Goal: Task Accomplishment & Management: Complete application form

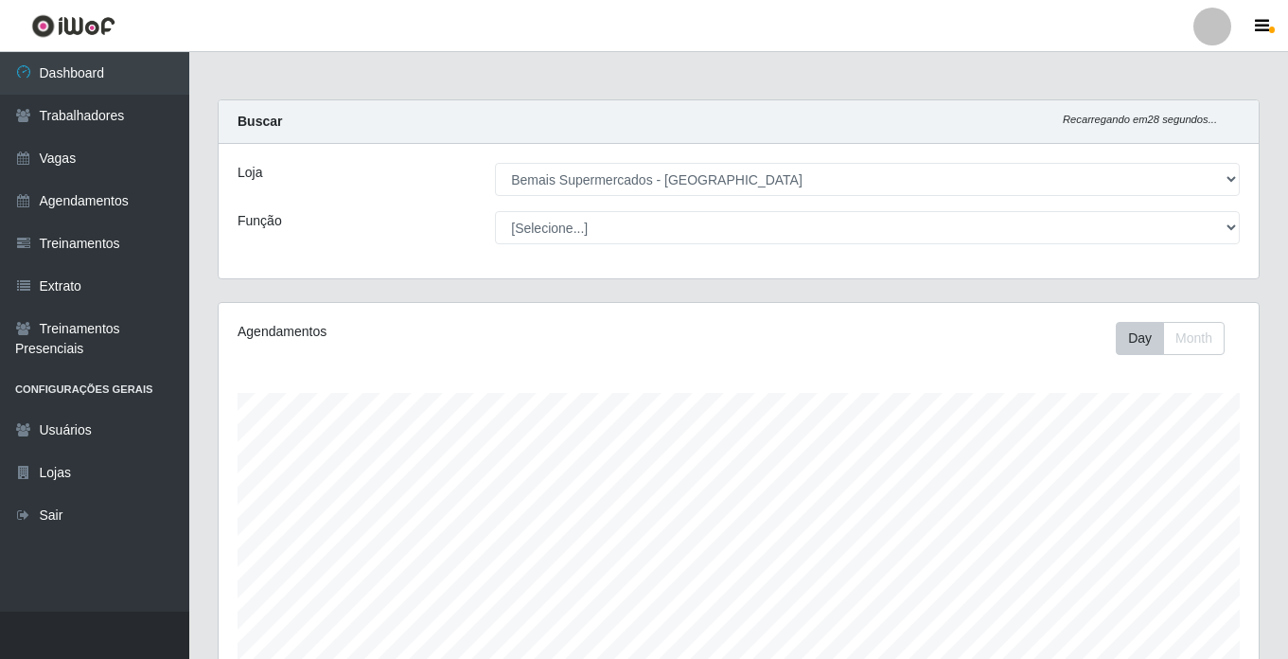
select select "250"
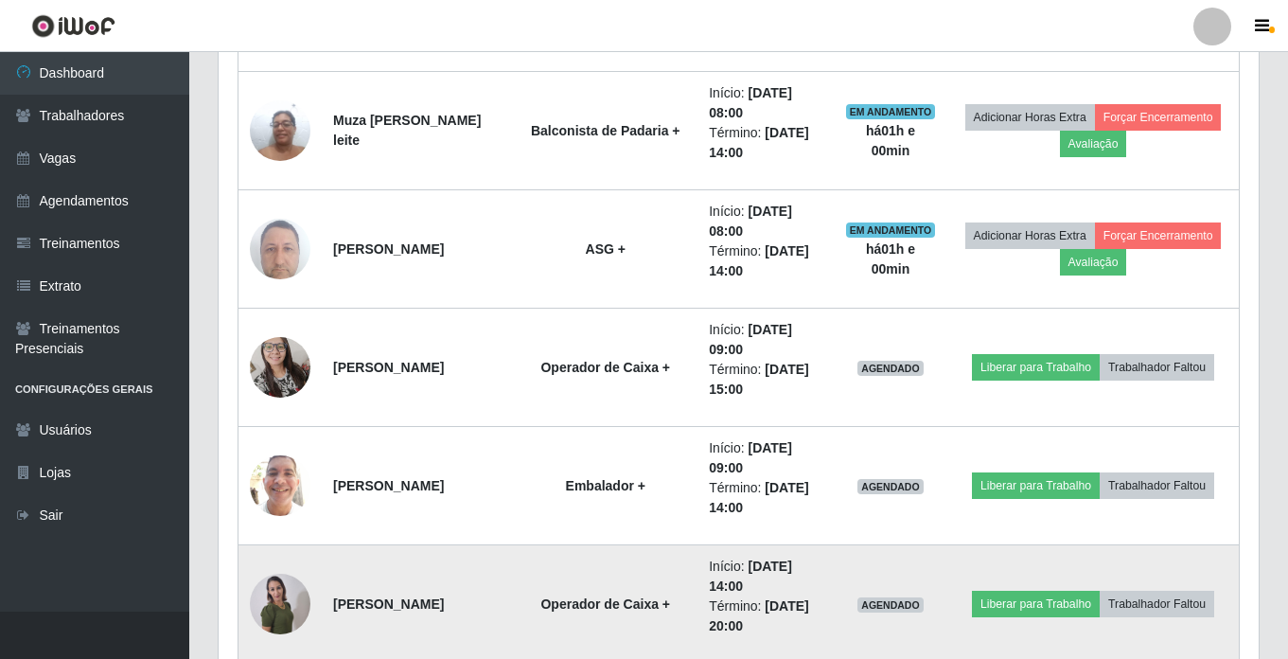
scroll to position [393, 1040]
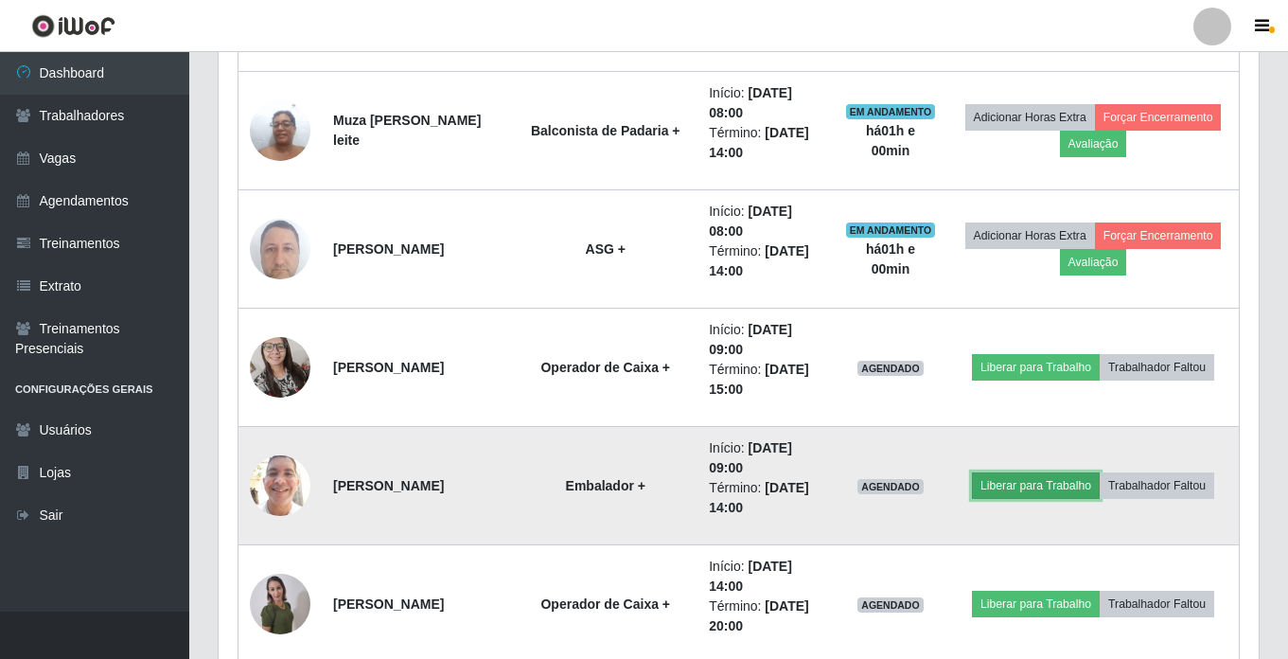
click at [1028, 490] on button "Liberar para Trabalho" at bounding box center [1036, 485] width 128 height 26
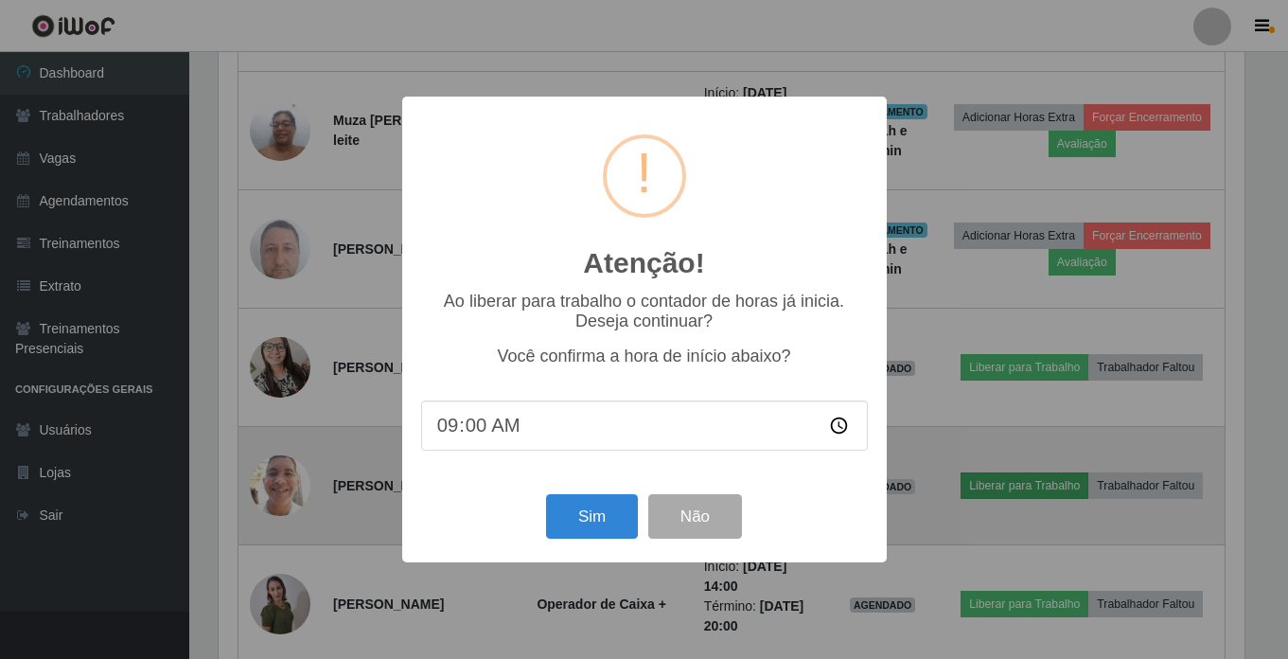
scroll to position [393, 1030]
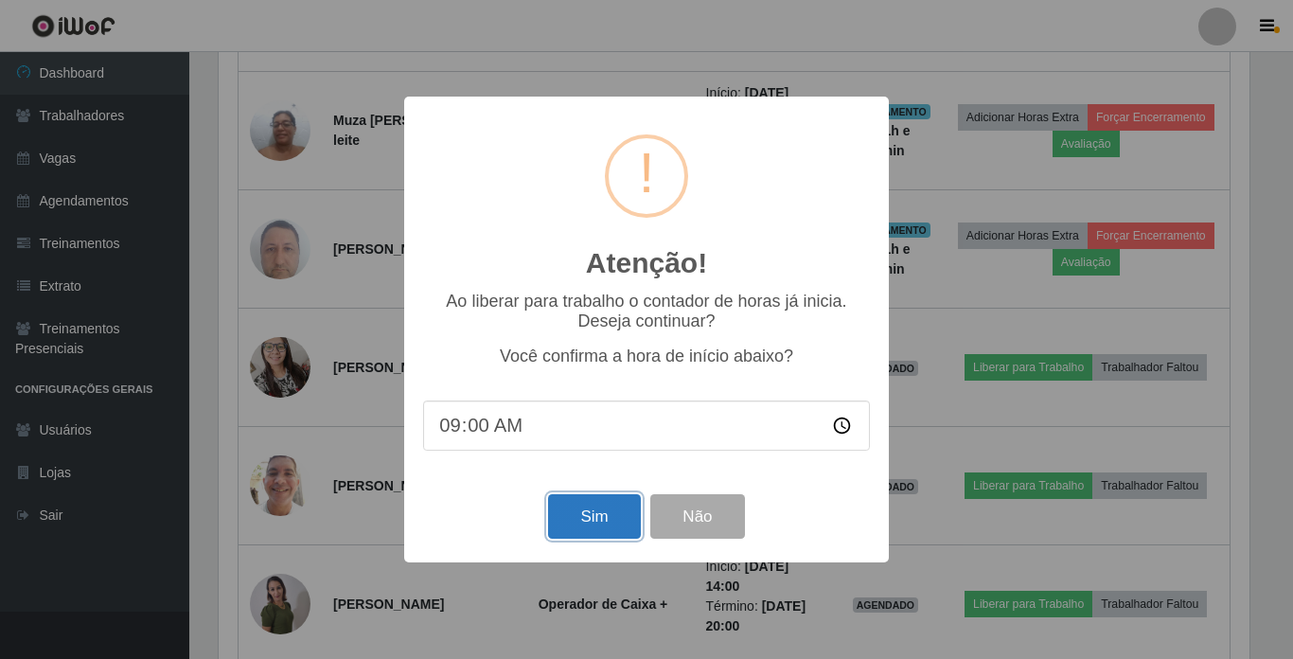
click at [598, 520] on button "Sim" at bounding box center [594, 516] width 92 height 44
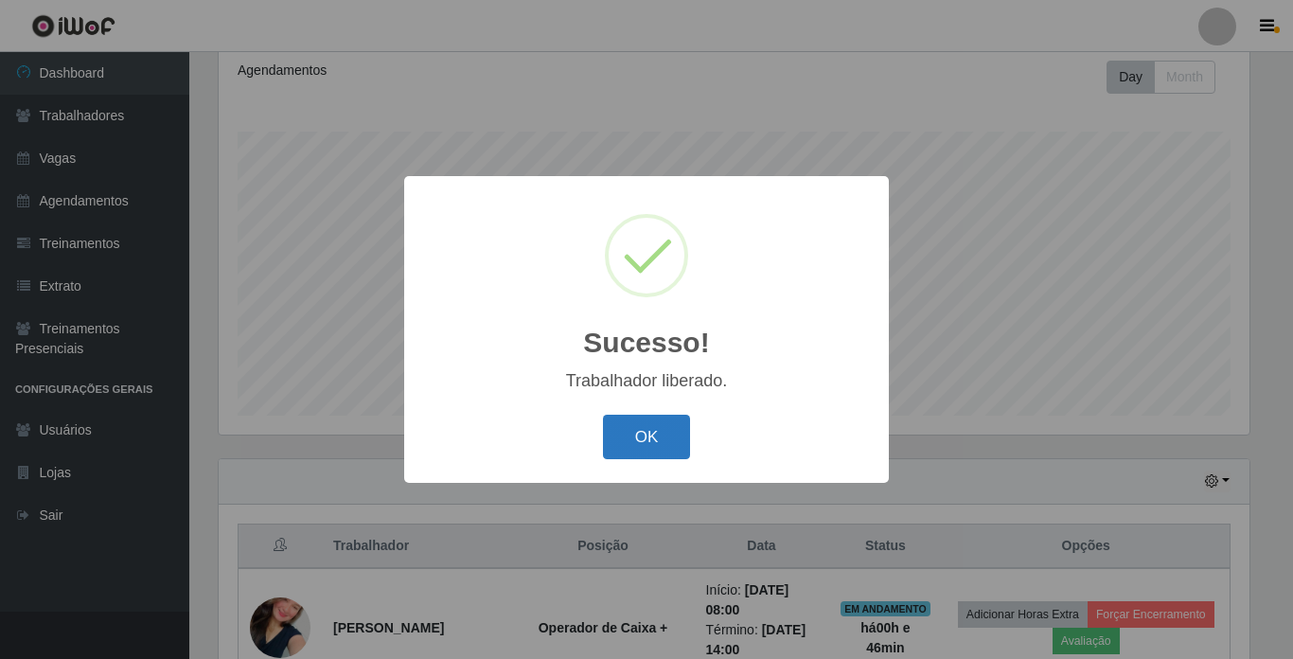
click at [636, 442] on button "OK" at bounding box center [647, 436] width 88 height 44
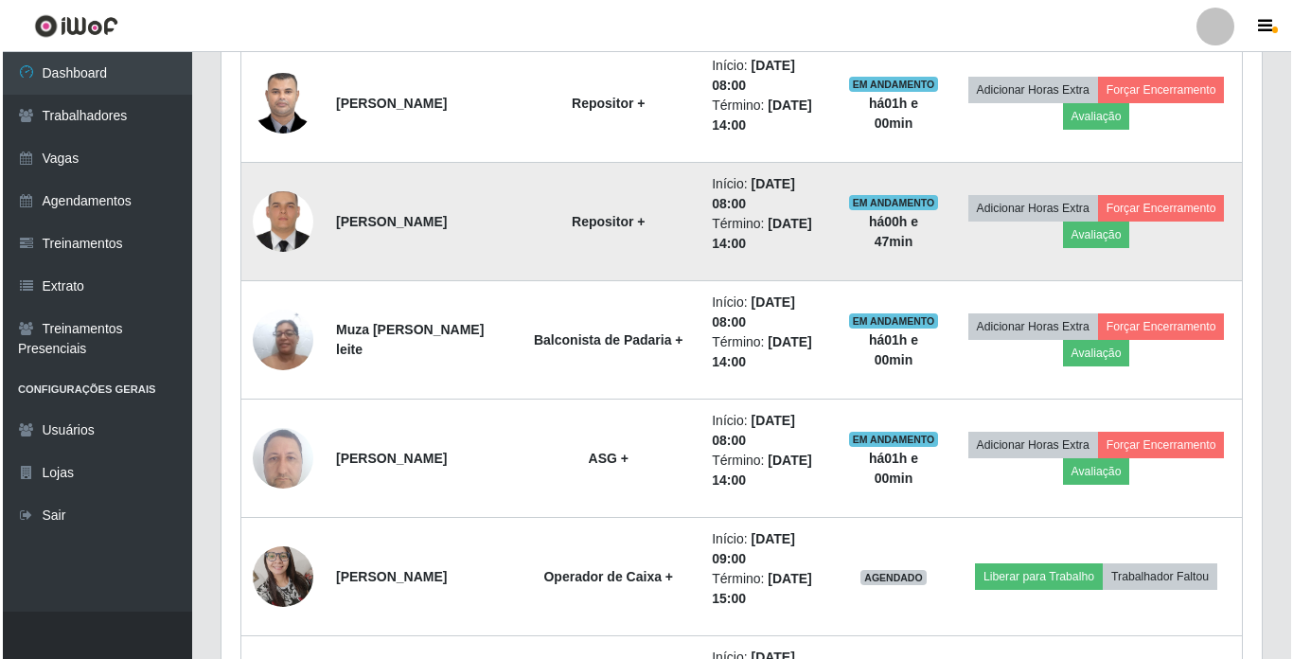
scroll to position [1491, 0]
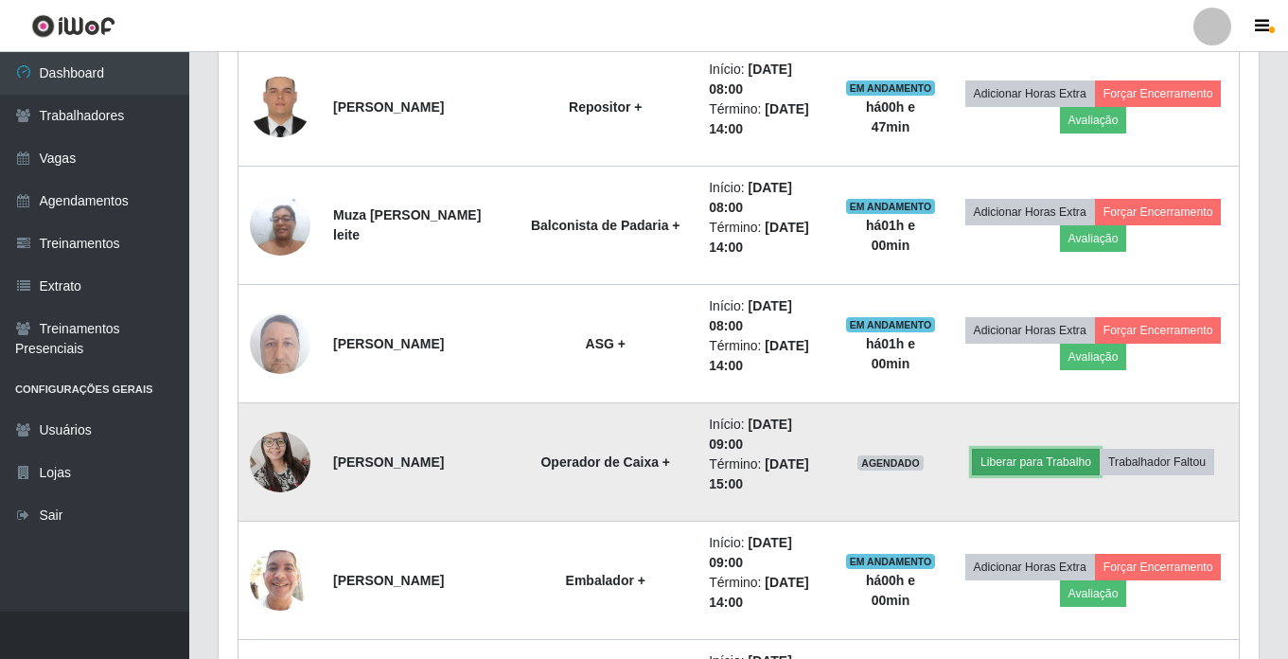
click at [1012, 458] on button "Liberar para Trabalho" at bounding box center [1036, 462] width 128 height 26
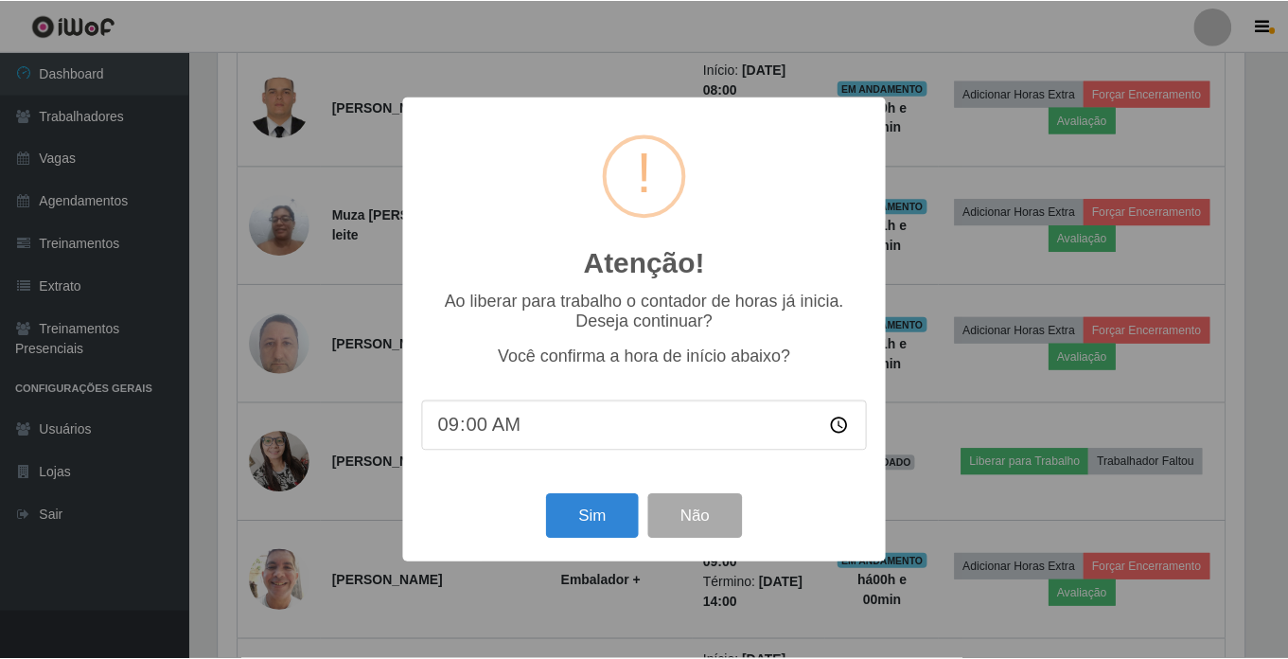
scroll to position [393, 1030]
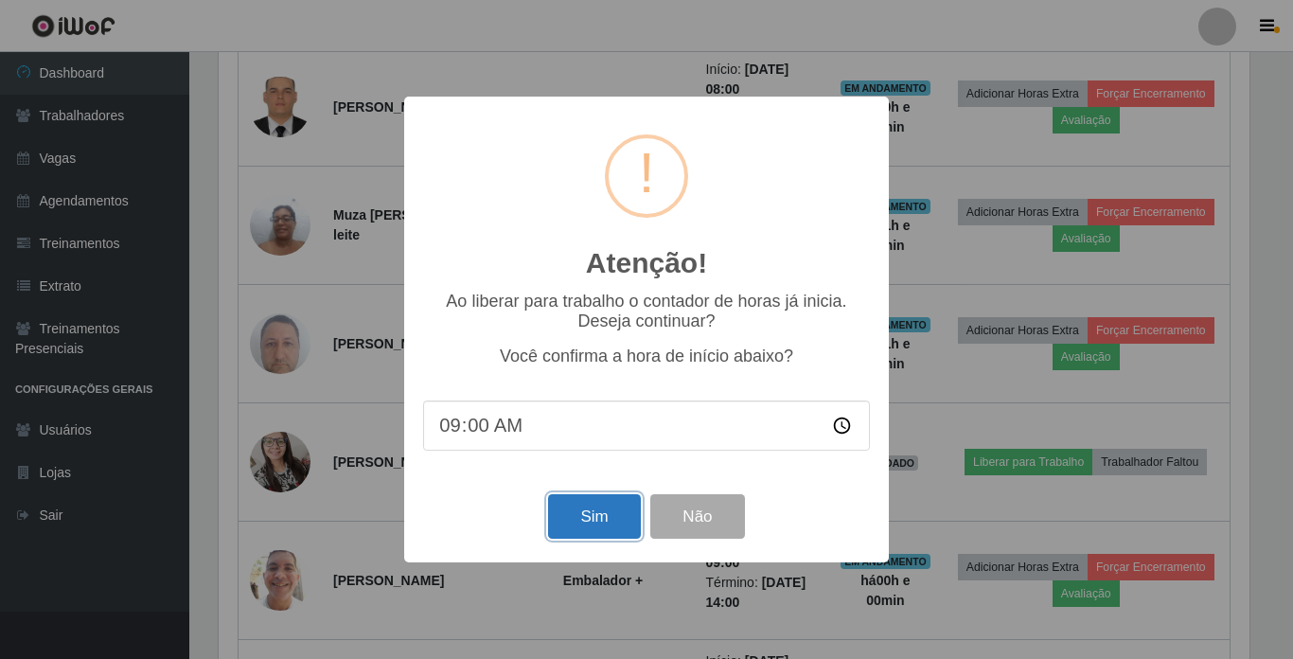
click at [589, 516] on button "Sim" at bounding box center [594, 516] width 92 height 44
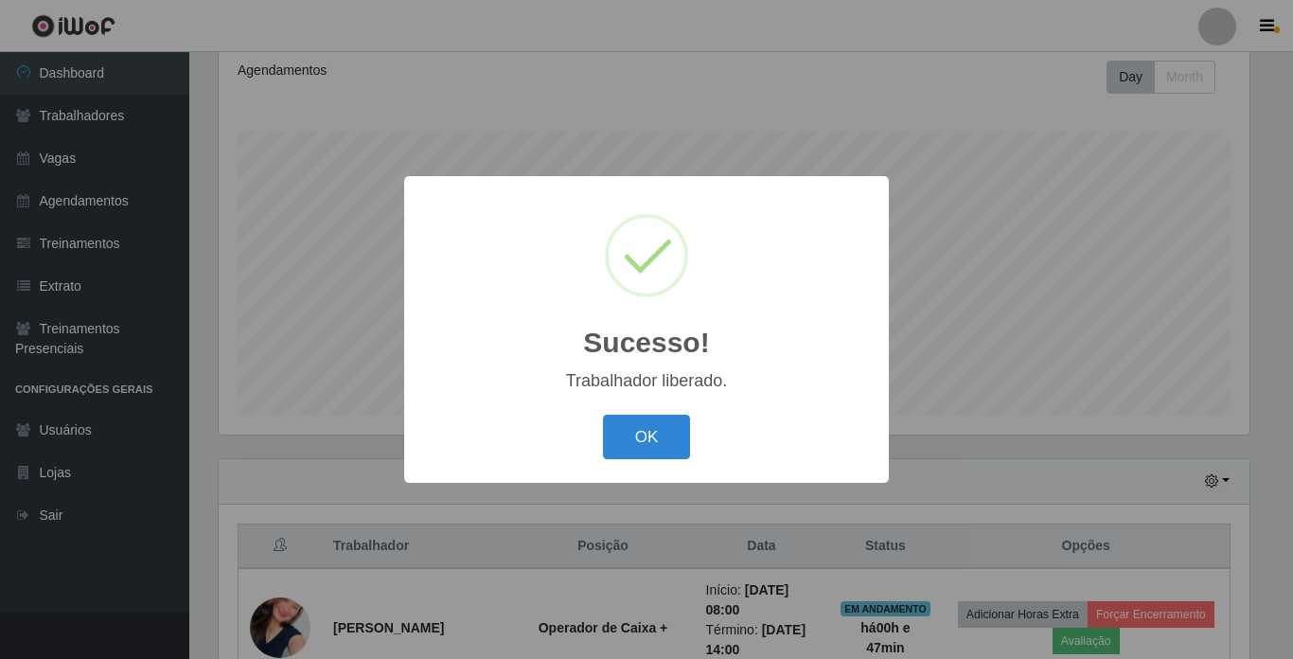
drag, startPoint x: 663, startPoint y: 430, endPoint x: 693, endPoint y: 389, distance: 50.2
click at [668, 426] on button "OK" at bounding box center [647, 436] width 88 height 44
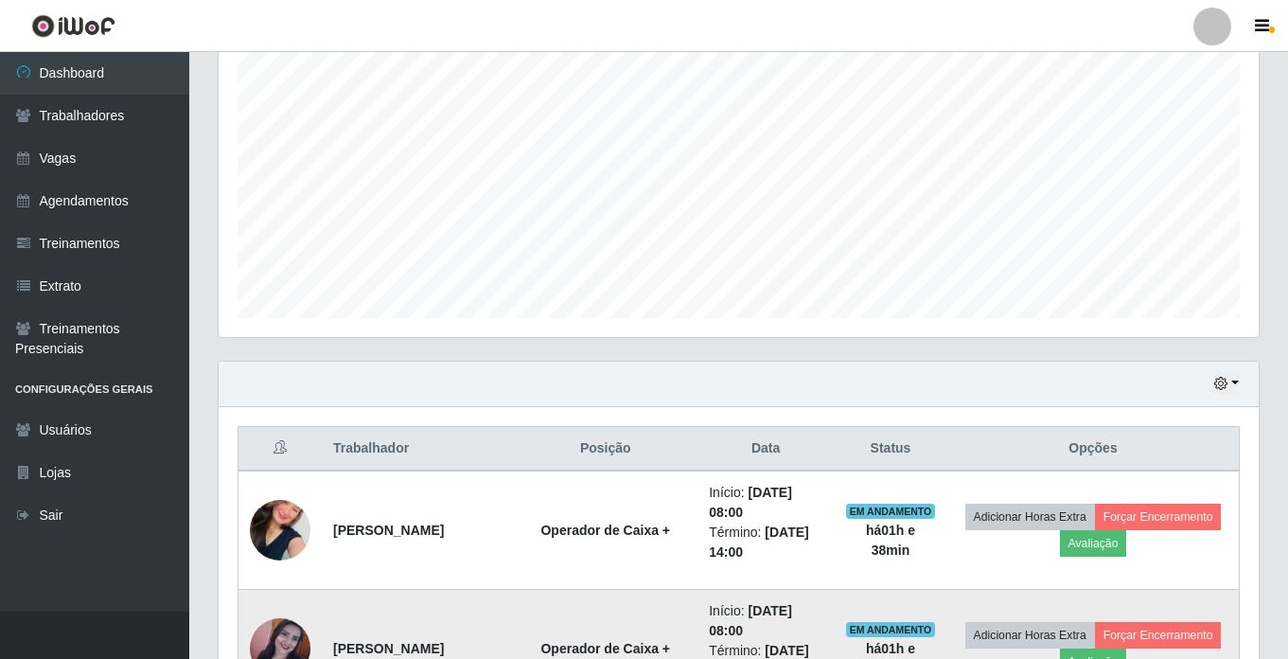
scroll to position [356, 0]
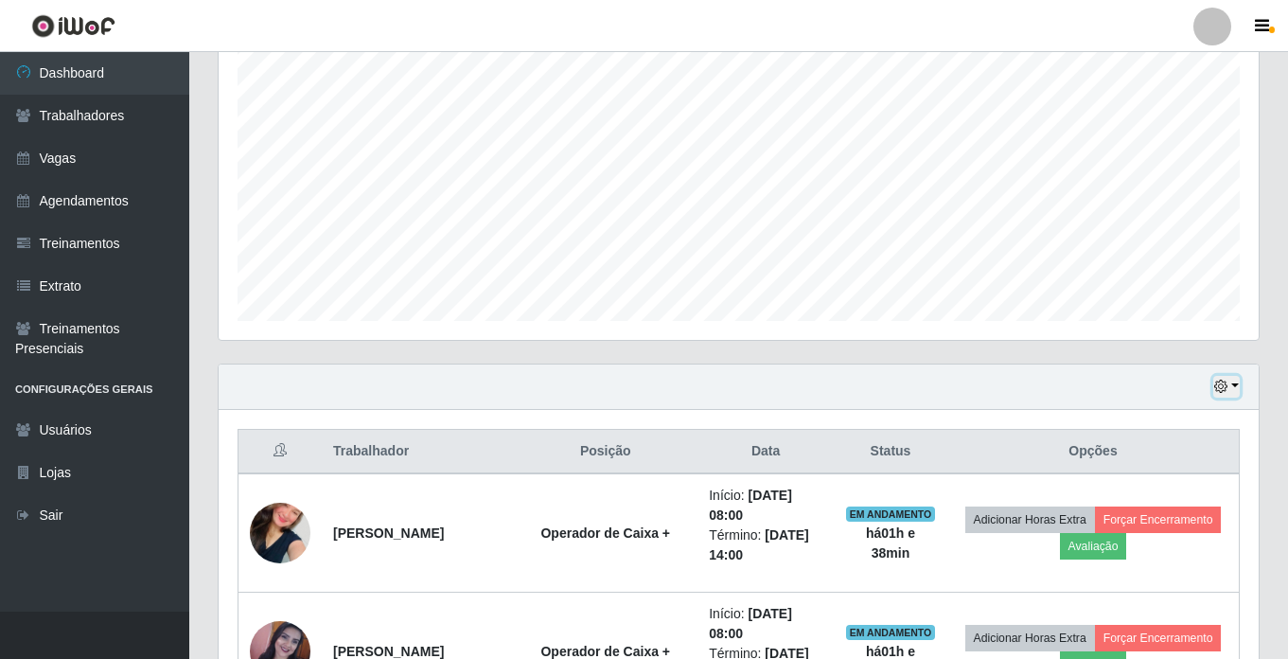
click at [1238, 382] on button "button" at bounding box center [1226, 387] width 26 height 22
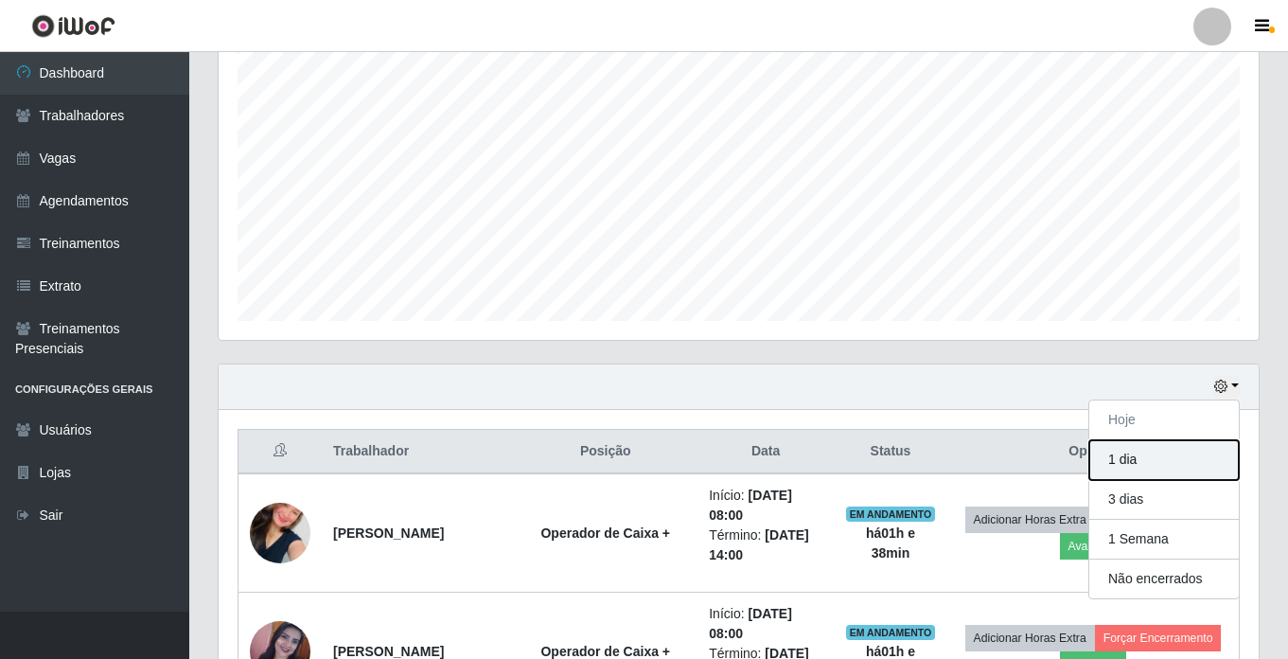
click at [1152, 464] on button "1 dia" at bounding box center [1164, 460] width 150 height 40
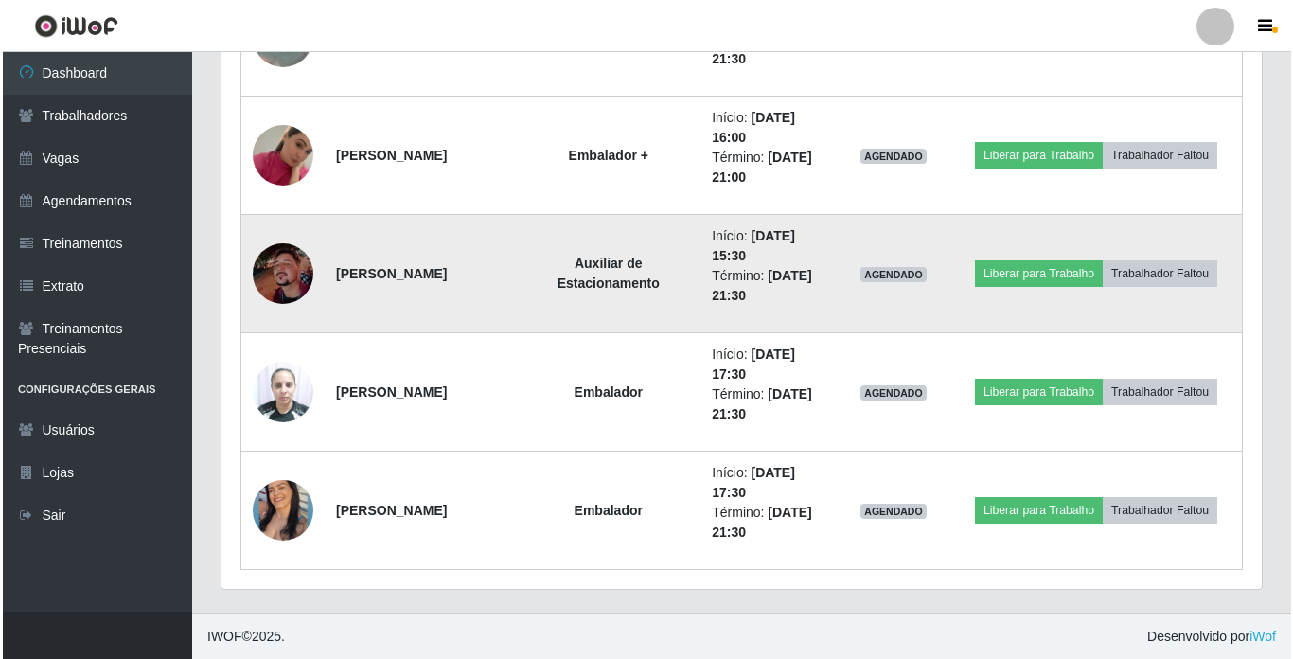
scroll to position [3455, 0]
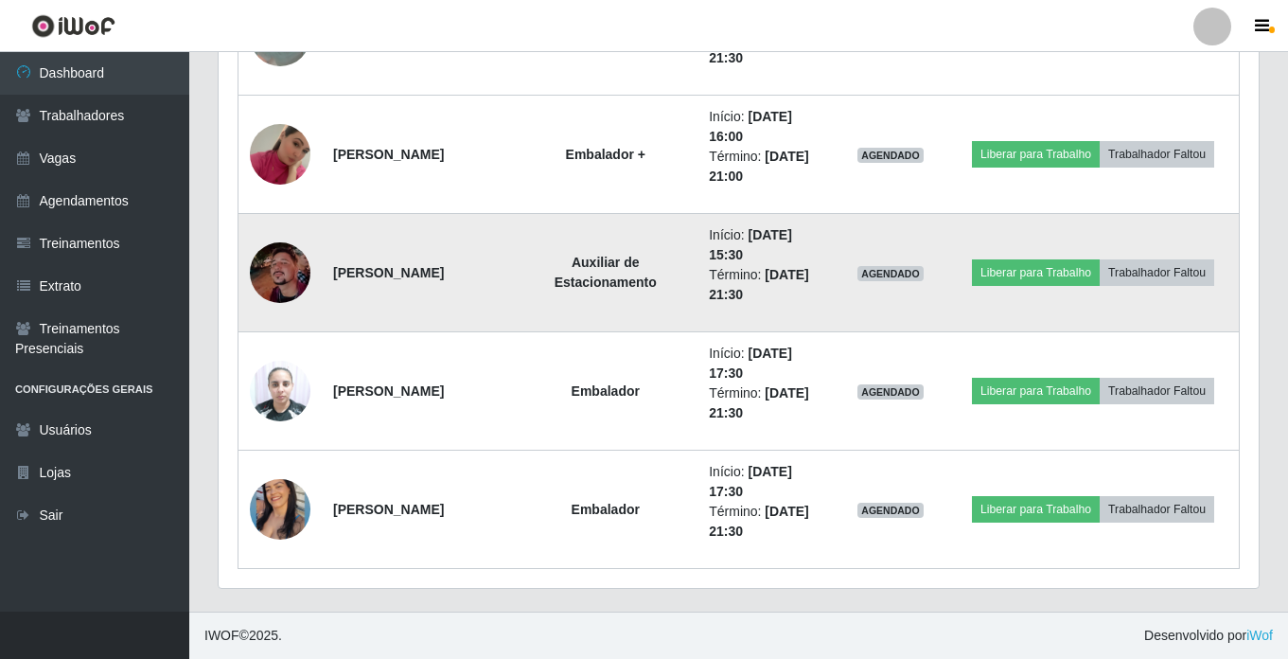
click at [277, 259] on img at bounding box center [280, 272] width 61 height 61
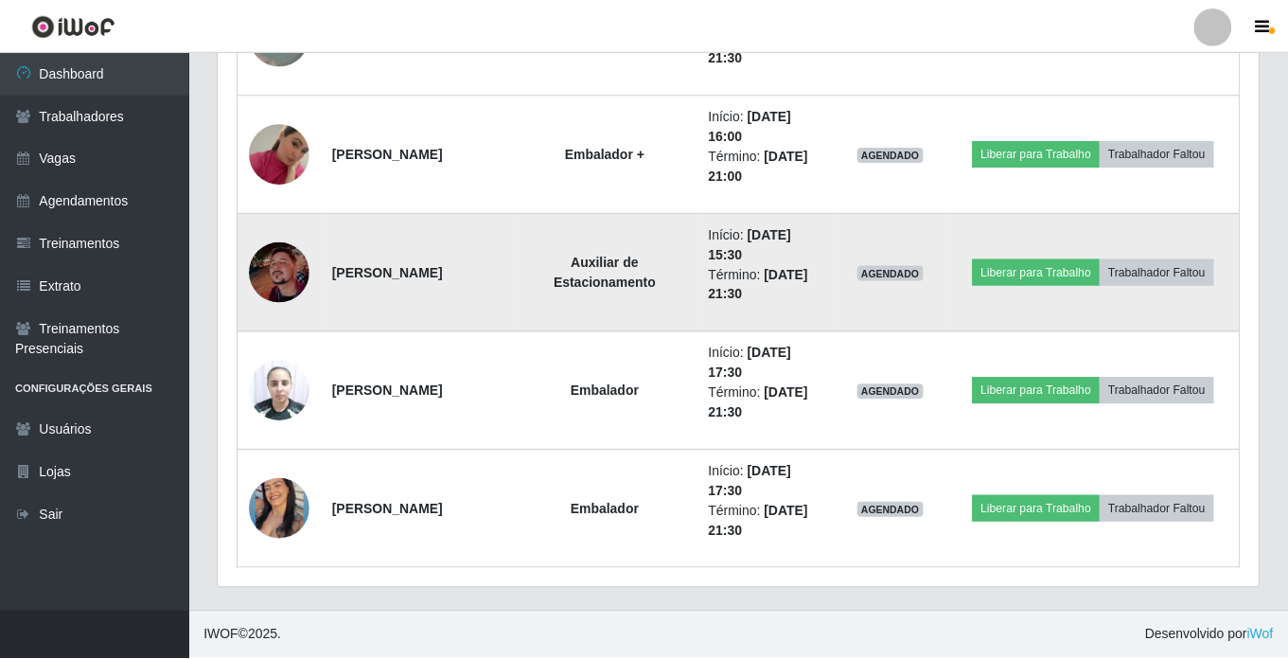
scroll to position [393, 1030]
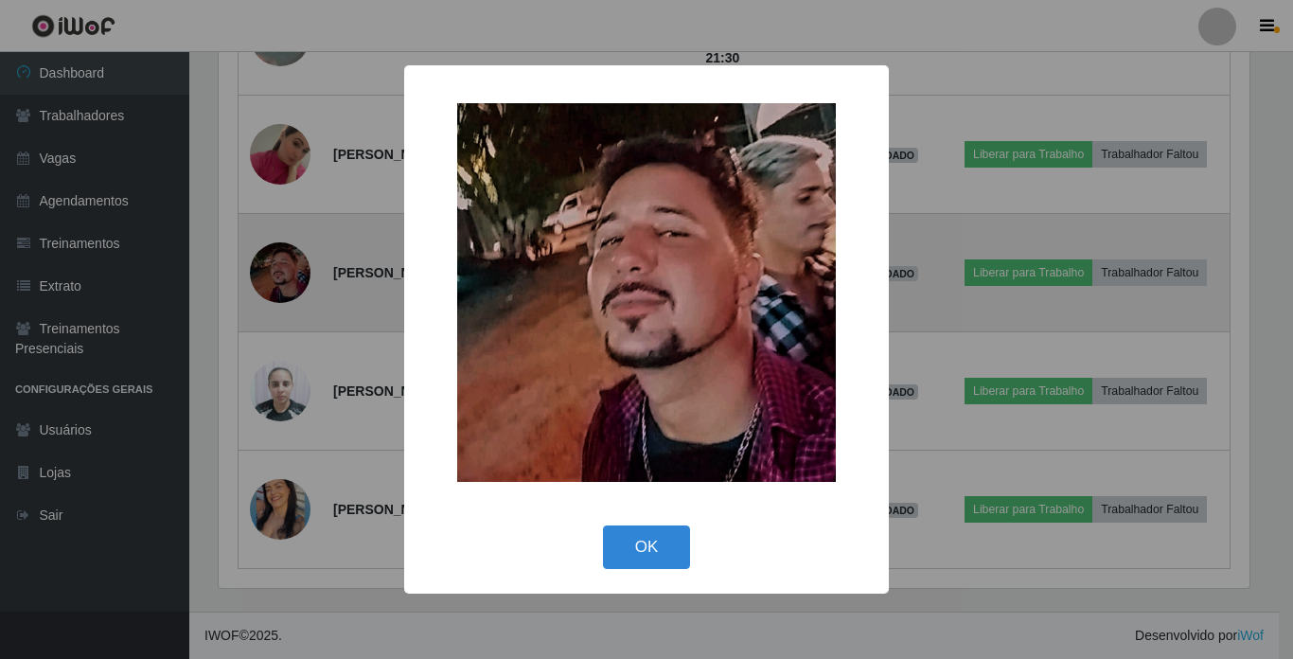
click at [277, 259] on div "× OK Cancel" at bounding box center [646, 329] width 1293 height 659
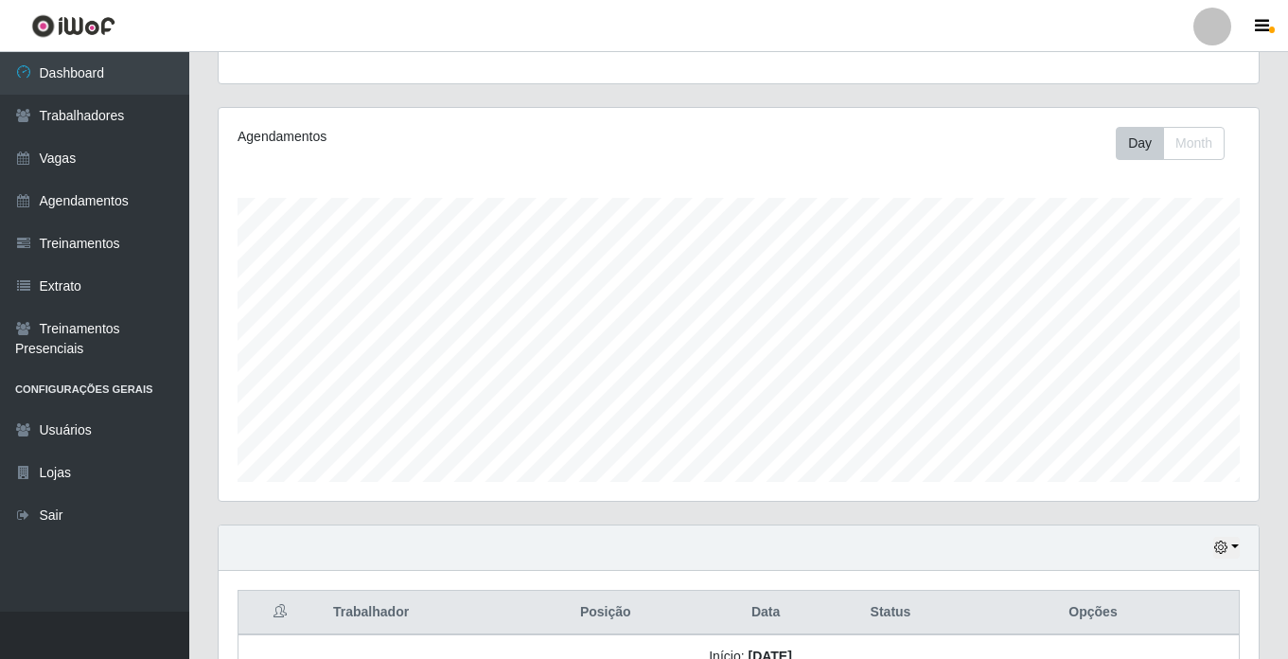
scroll to position [284, 0]
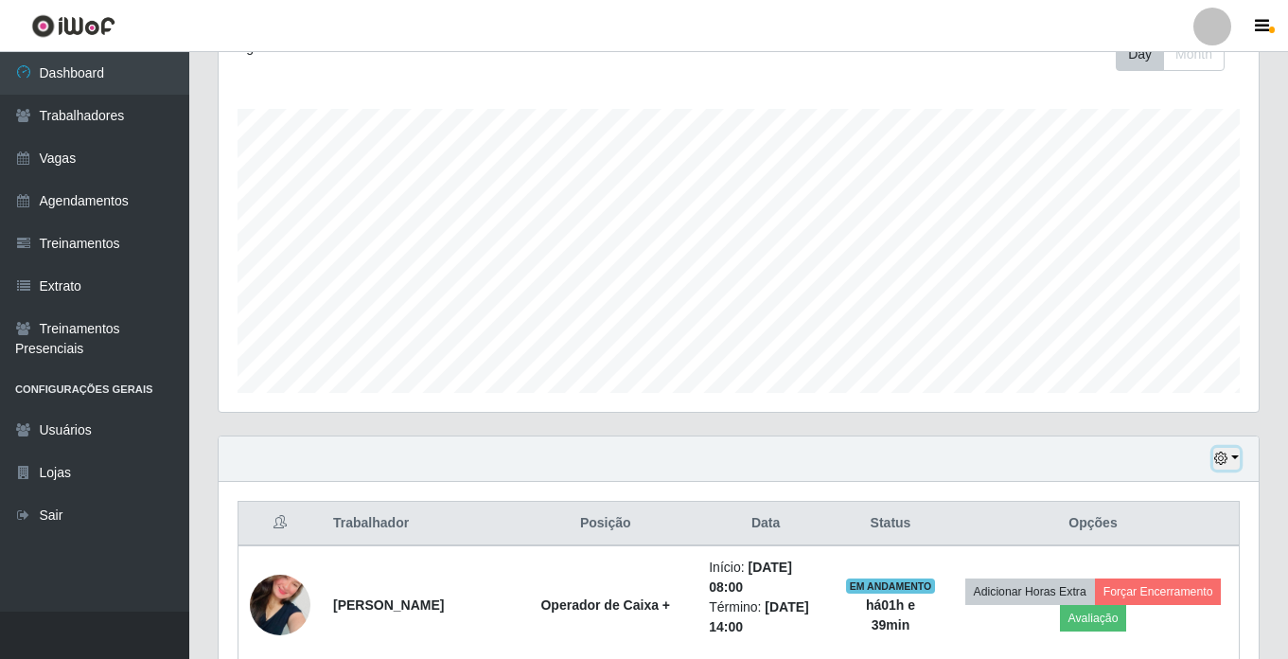
click at [1233, 464] on button "button" at bounding box center [1226, 459] width 26 height 22
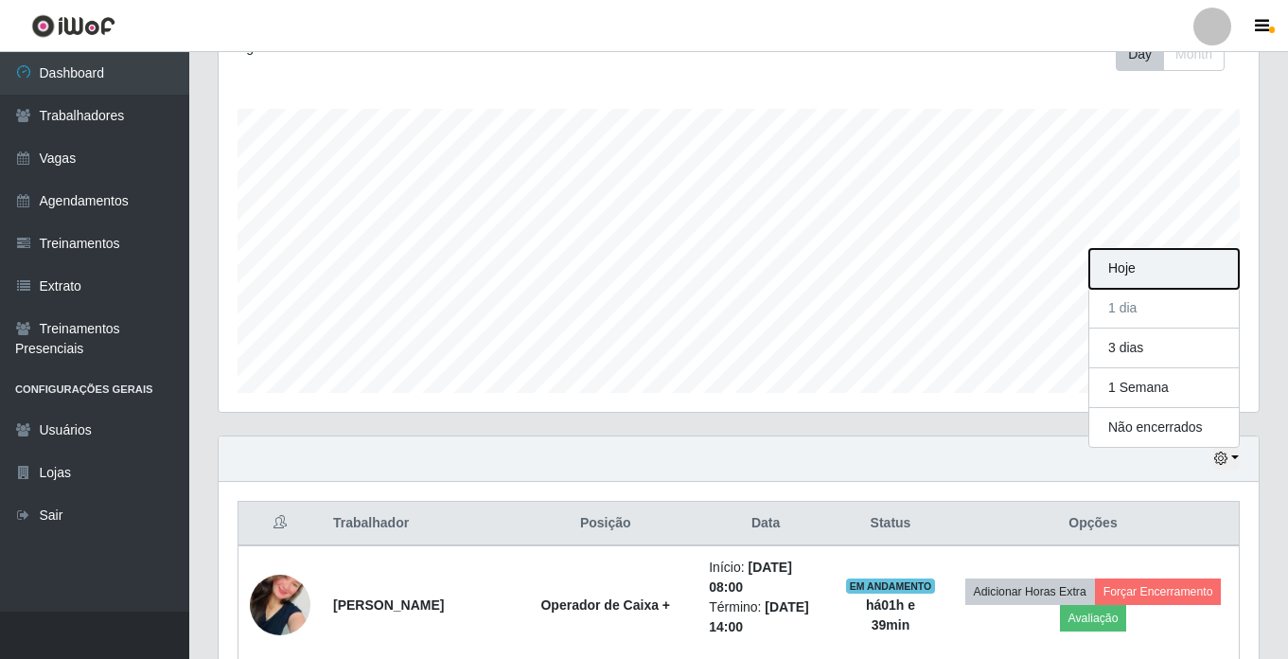
click at [1141, 269] on button "Hoje" at bounding box center [1164, 269] width 150 height 40
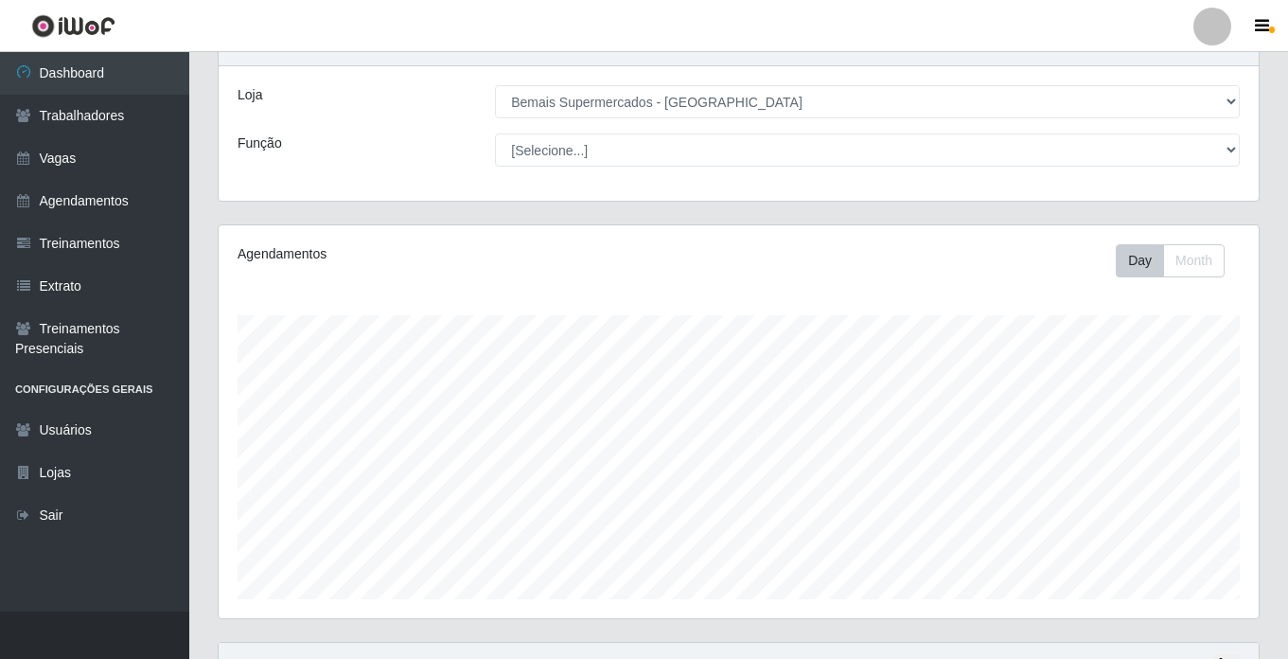
scroll to position [0, 0]
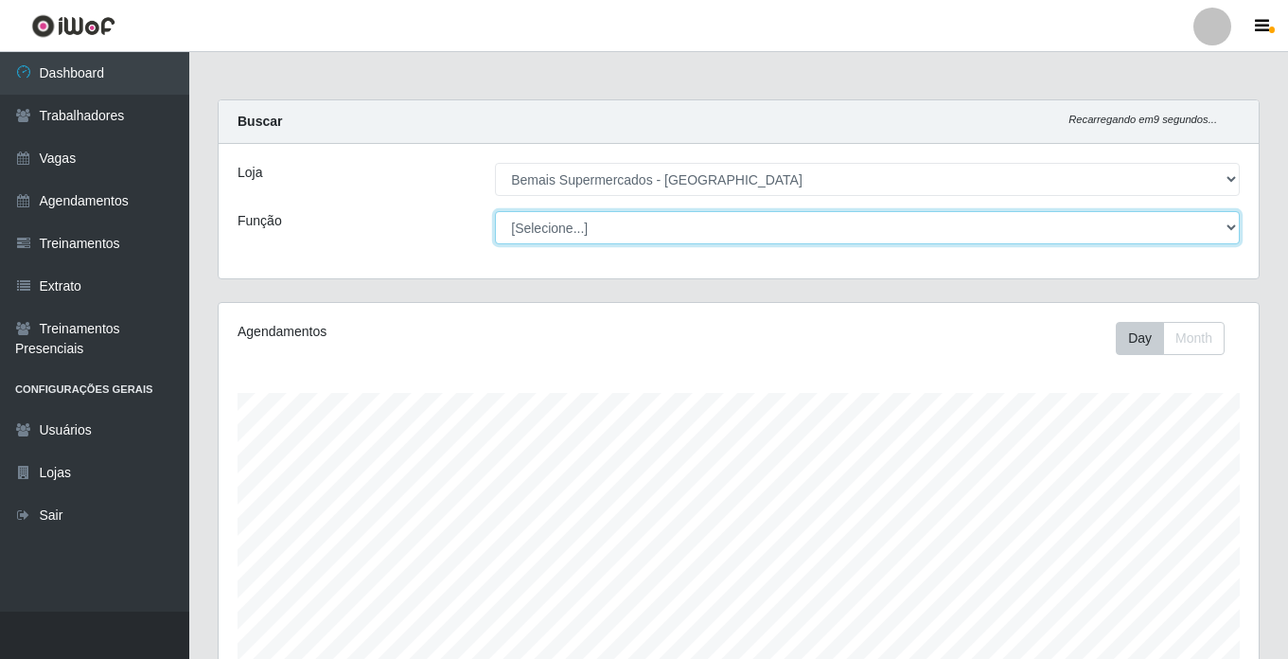
click at [1234, 224] on select "[Selecione...] ASG ASG + ASG ++ Auxiliar de Estacionamento Auxiliar de Estacion…" at bounding box center [867, 227] width 745 height 33
select select "124"
click at [495, 211] on select "[Selecione...] ASG ASG + ASG ++ Auxiliar de Estacionamento Auxiliar de Estacion…" at bounding box center [867, 227] width 745 height 33
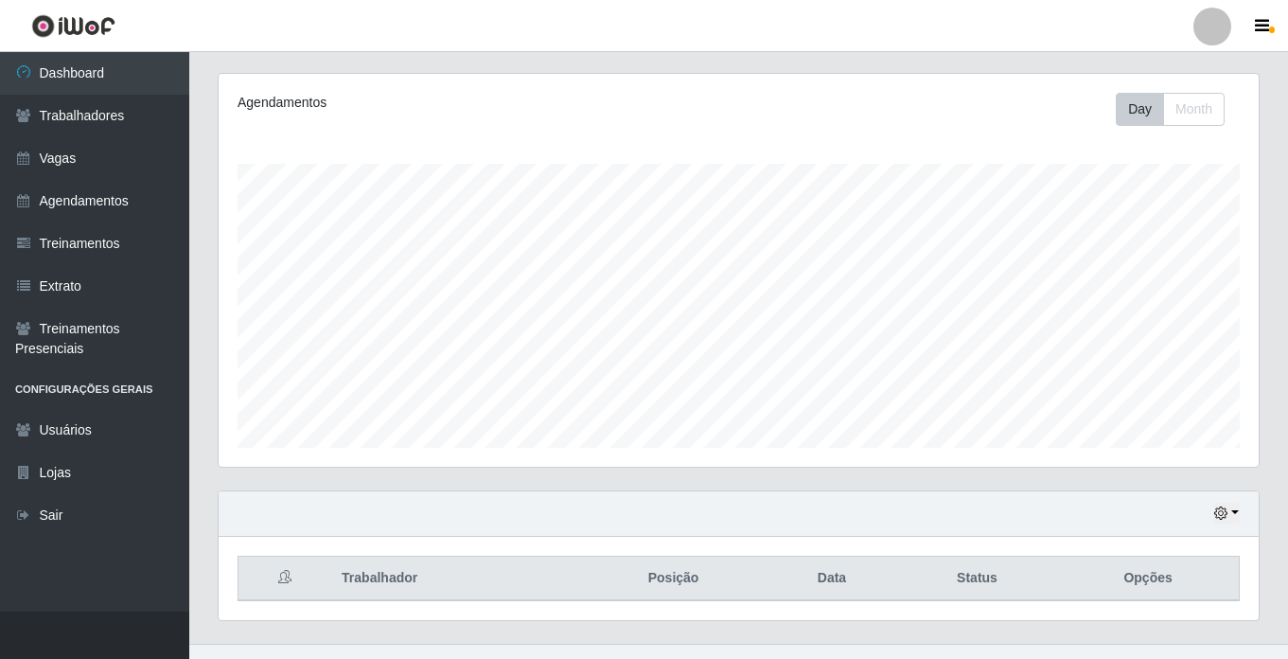
scroll to position [261, 0]
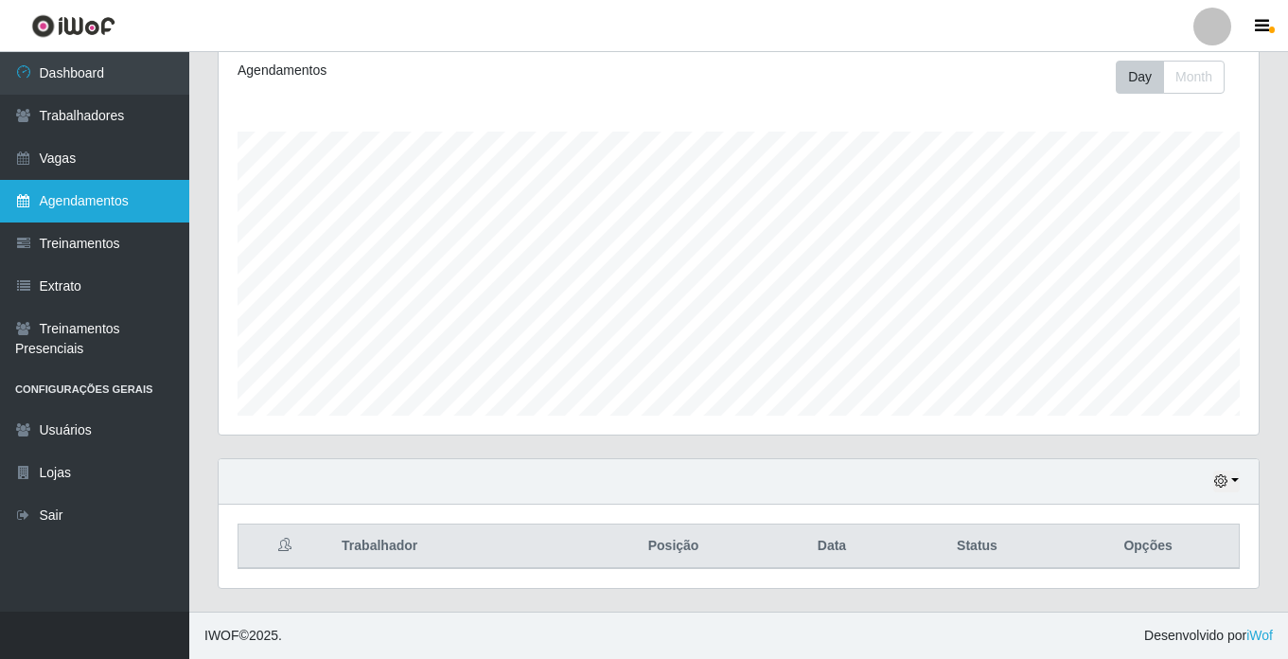
click at [153, 198] on link "Agendamentos" at bounding box center [94, 201] width 189 height 43
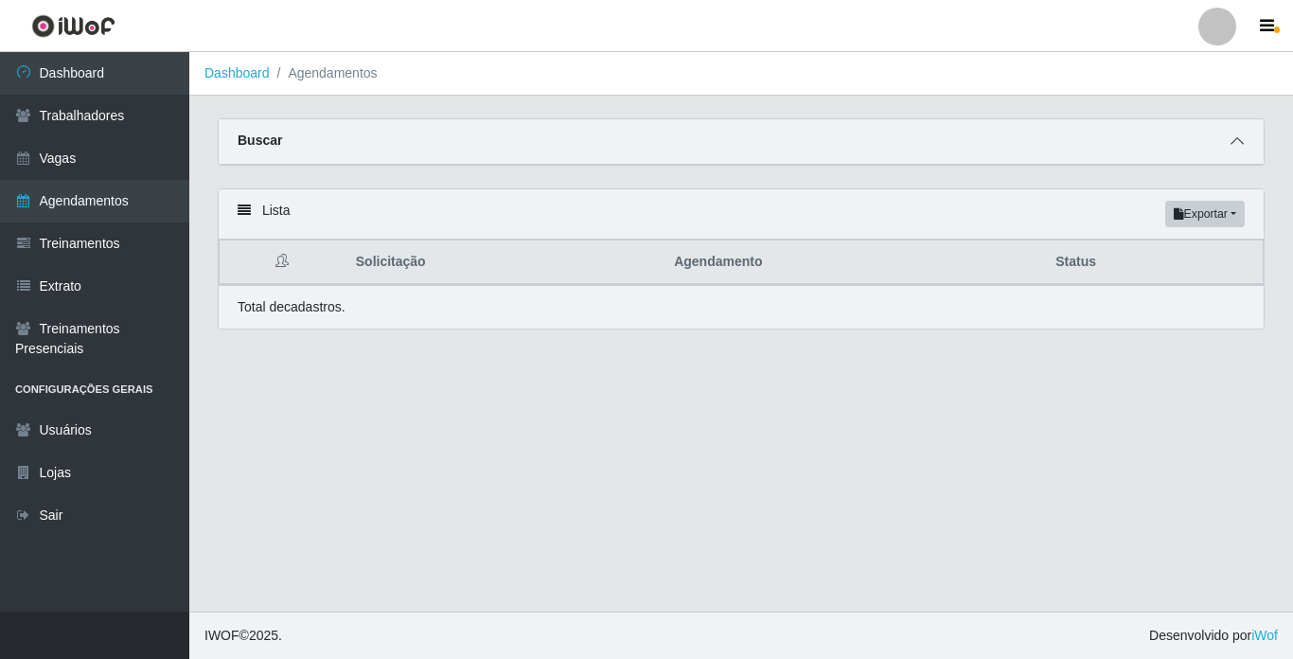
click at [1239, 144] on icon at bounding box center [1236, 140] width 13 height 13
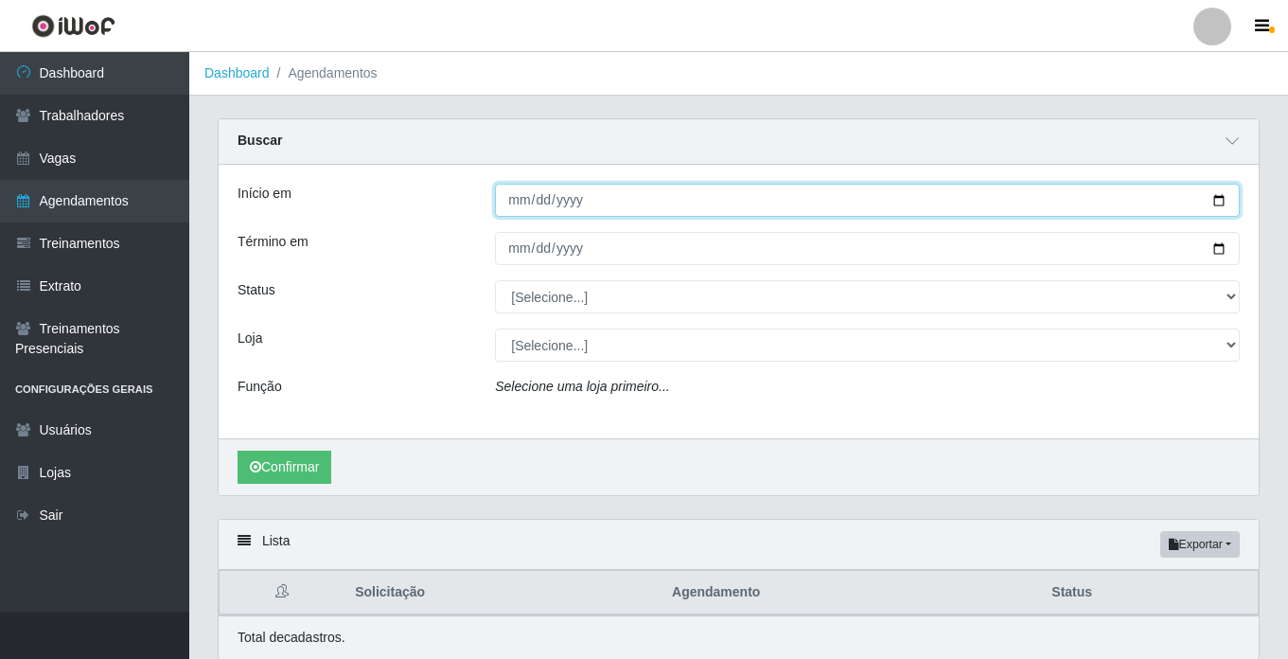
click at [1221, 203] on input "Início em" at bounding box center [867, 200] width 745 height 33
type input "[DATE]"
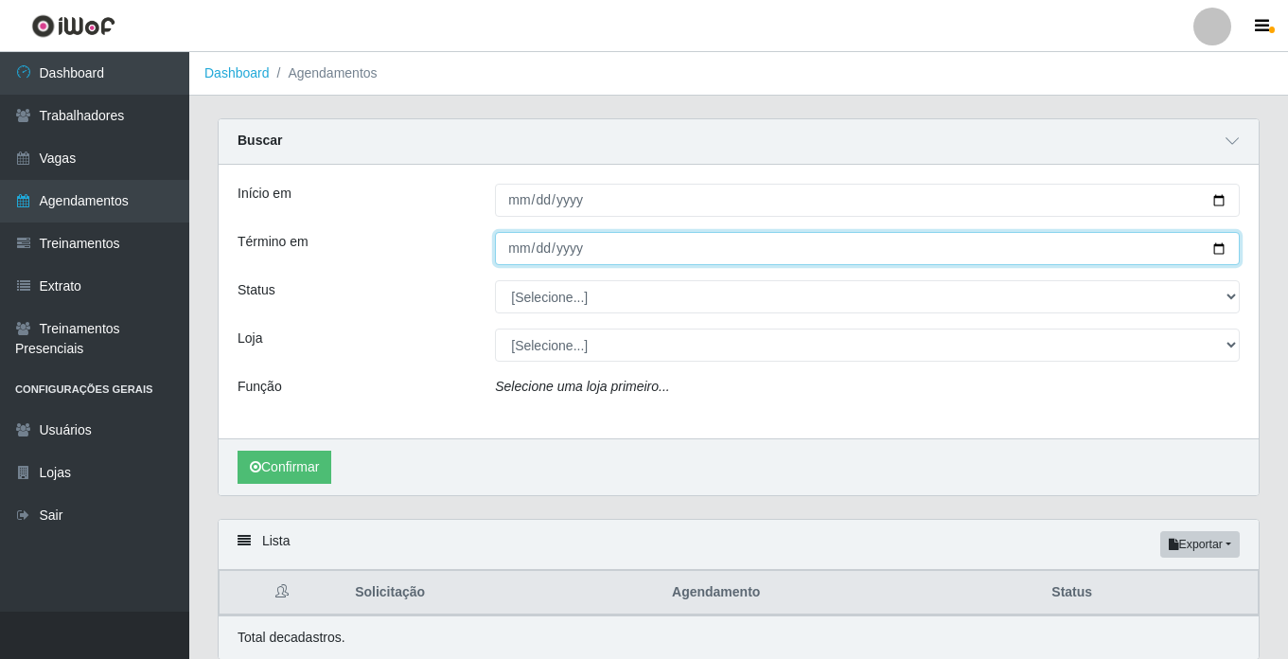
click at [1221, 251] on input "Término em" at bounding box center [867, 248] width 745 height 33
type input "[DATE]"
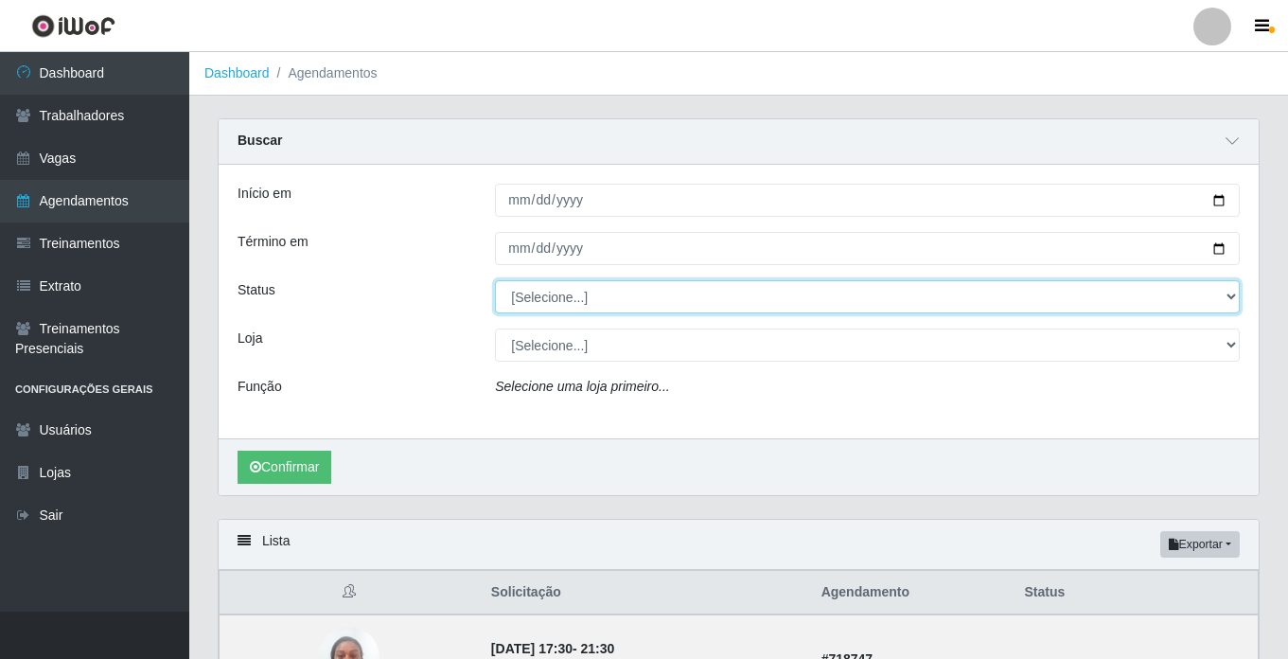
click at [1220, 307] on select "[Selecione...] AGENDADO AGUARDANDO LIBERAR EM ANDAMENTO EM REVISÃO FINALIZADO C…" at bounding box center [867, 296] width 745 height 33
select select "AGENDADO"
click at [495, 281] on select "[Selecione...] AGENDADO AGUARDANDO LIBERAR EM ANDAMENTO EM REVISÃO FINALIZADO C…" at bounding box center [867, 296] width 745 height 33
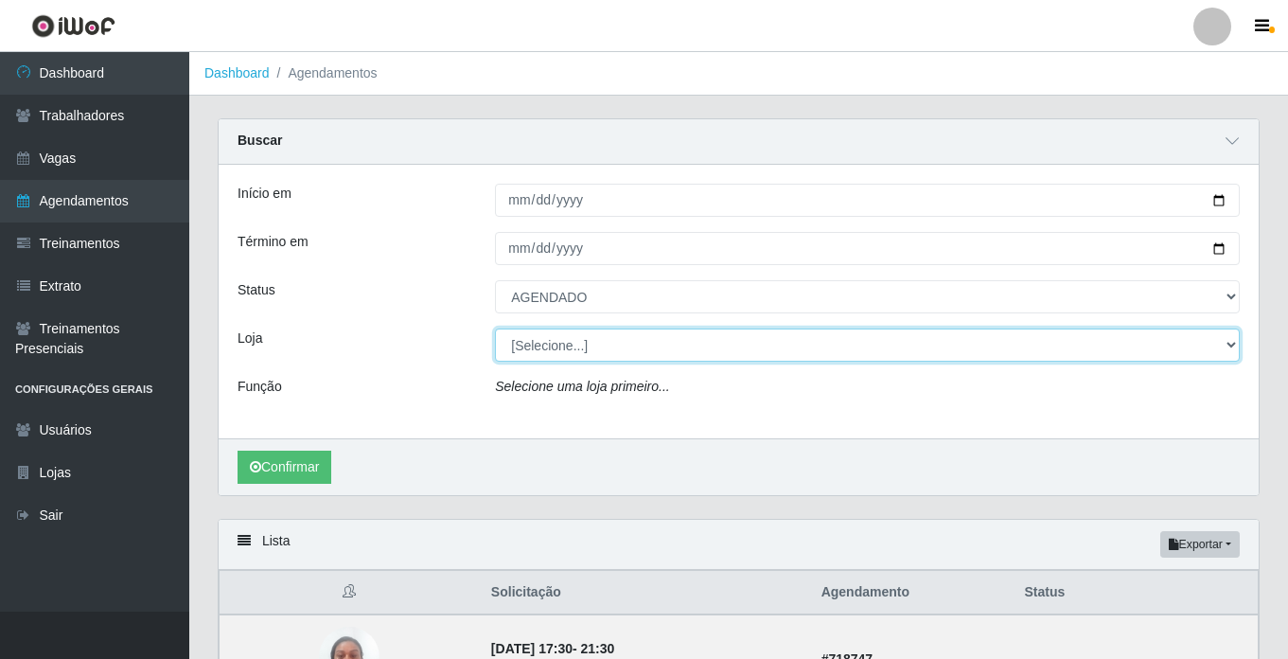
click at [1225, 350] on select "[Selecione...] Bemais Supermercados - [GEOGRAPHIC_DATA]" at bounding box center [867, 344] width 745 height 33
select select "250"
click at [495, 329] on select "[Selecione...] Bemais Supermercados - [GEOGRAPHIC_DATA]" at bounding box center [867, 344] width 745 height 33
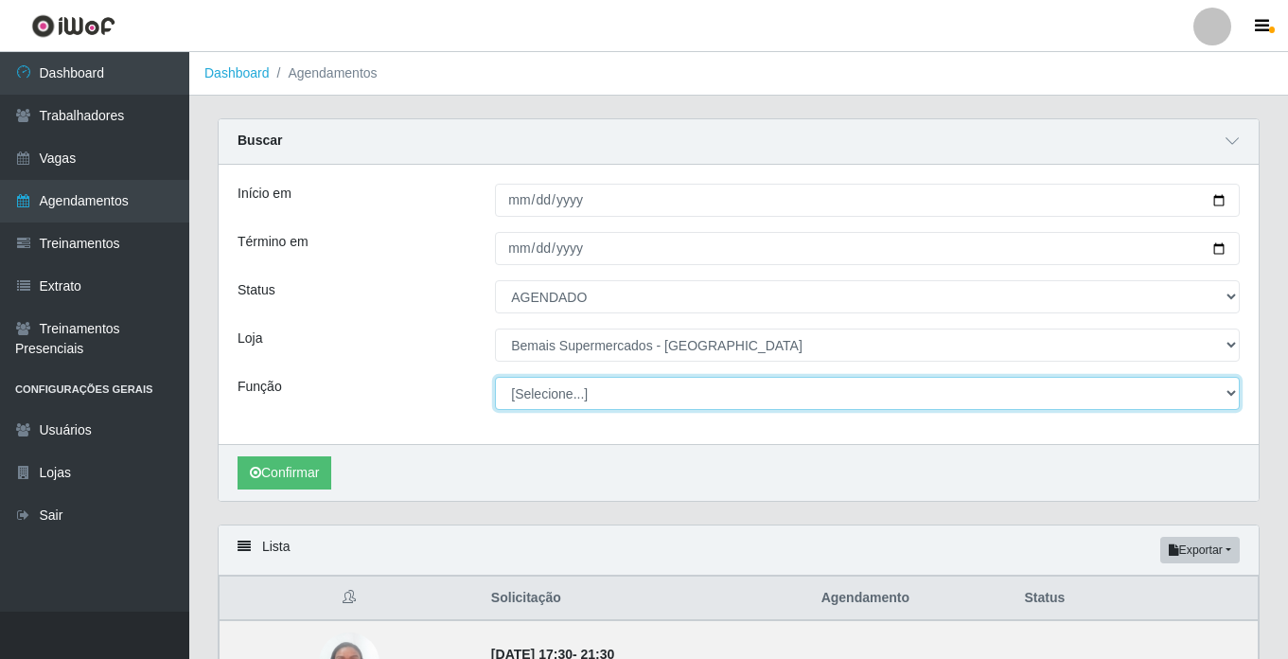
click at [1216, 388] on select "[Selecione...] ASG ASG + ASG ++ Auxiliar de Estacionamento Auxiliar de Estacion…" at bounding box center [867, 393] width 745 height 33
select select "124"
click at [495, 378] on select "[Selecione...] ASG ASG + ASG ++ Auxiliar de Estacionamento Auxiliar de Estacion…" at bounding box center [867, 393] width 745 height 33
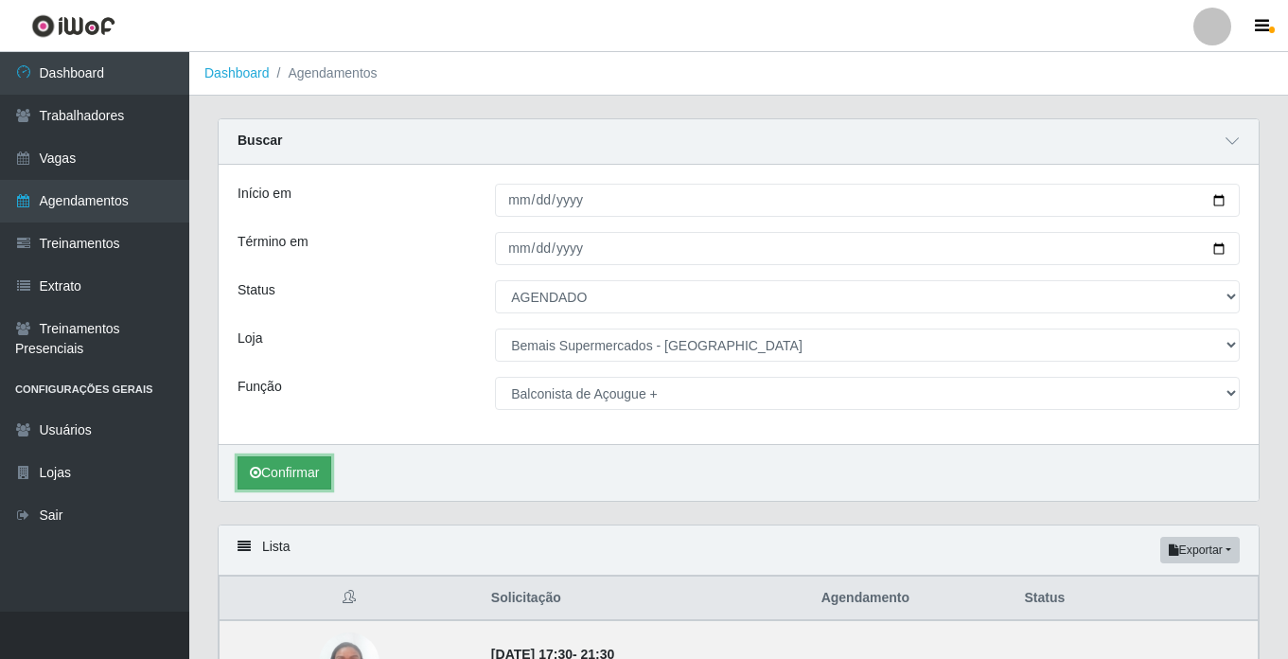
click at [298, 464] on button "Confirmar" at bounding box center [285, 472] width 94 height 33
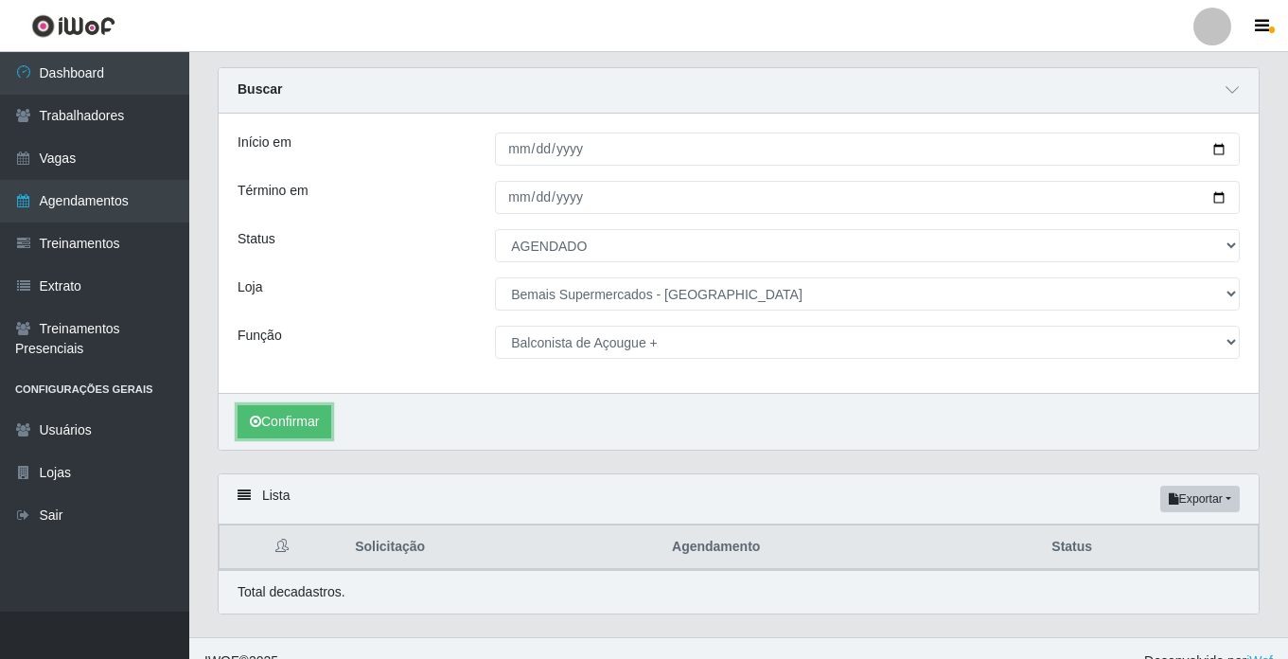
scroll to position [78, 0]
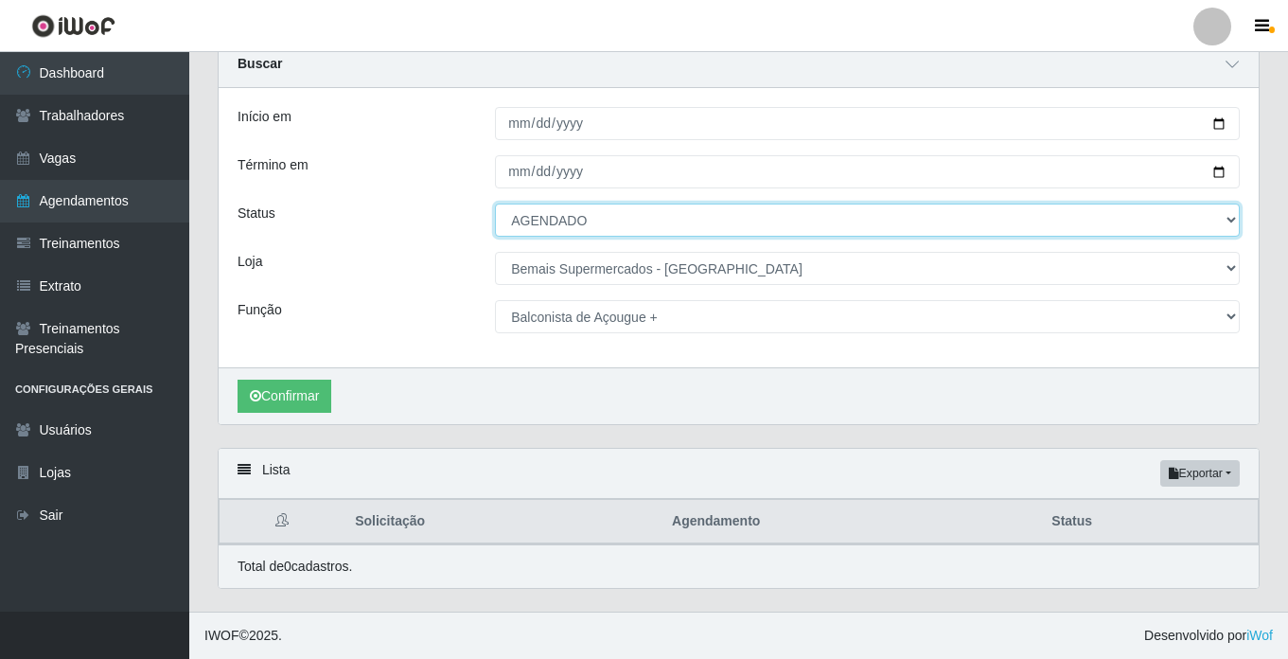
click at [1234, 212] on select "[Selecione...] AGENDADO AGUARDANDO LIBERAR EM ANDAMENTO EM REVISÃO FINALIZADO C…" at bounding box center [867, 219] width 745 height 33
select select "[Selecione...]"
click at [495, 203] on select "[Selecione...] AGENDADO AGUARDANDO LIBERAR EM ANDAMENTO EM REVISÃO FINALIZADO C…" at bounding box center [867, 219] width 745 height 33
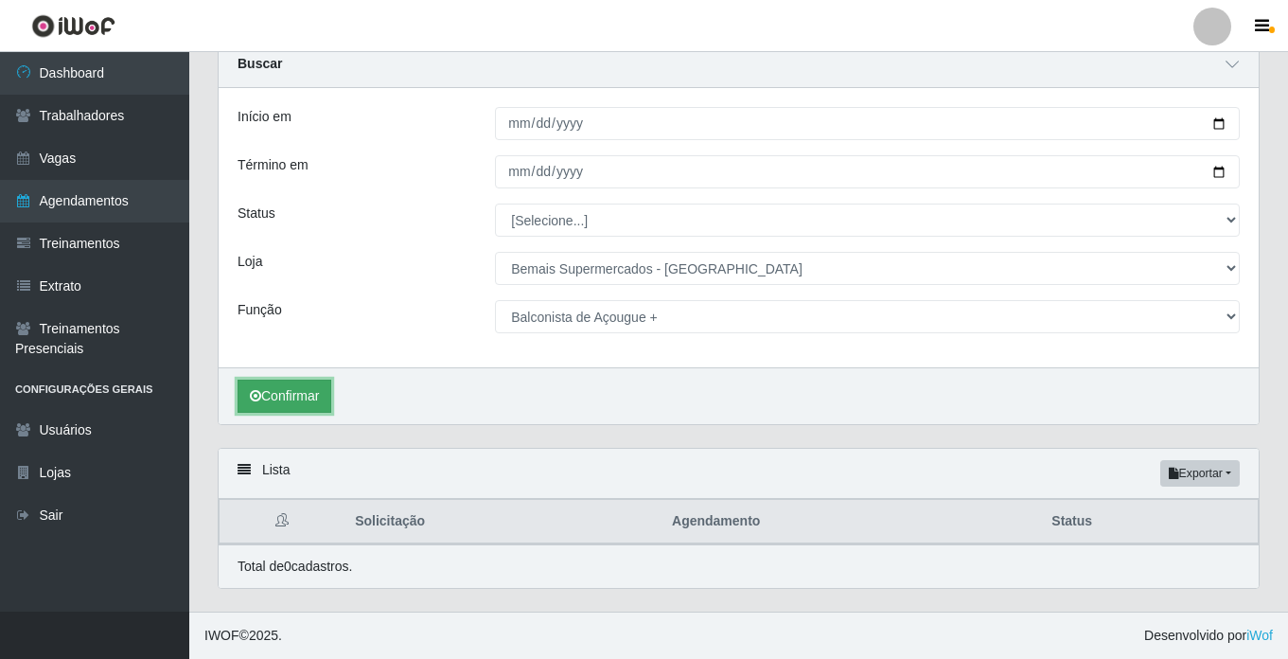
click at [306, 397] on button "Confirmar" at bounding box center [285, 395] width 94 height 33
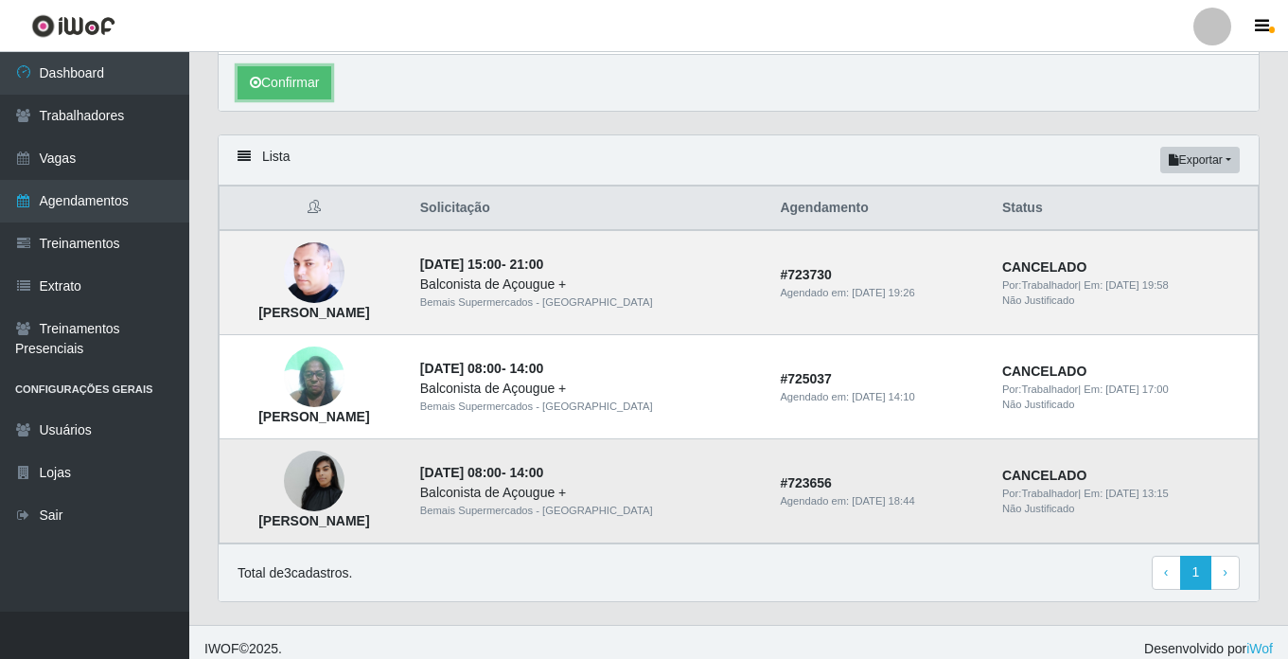
scroll to position [404, 0]
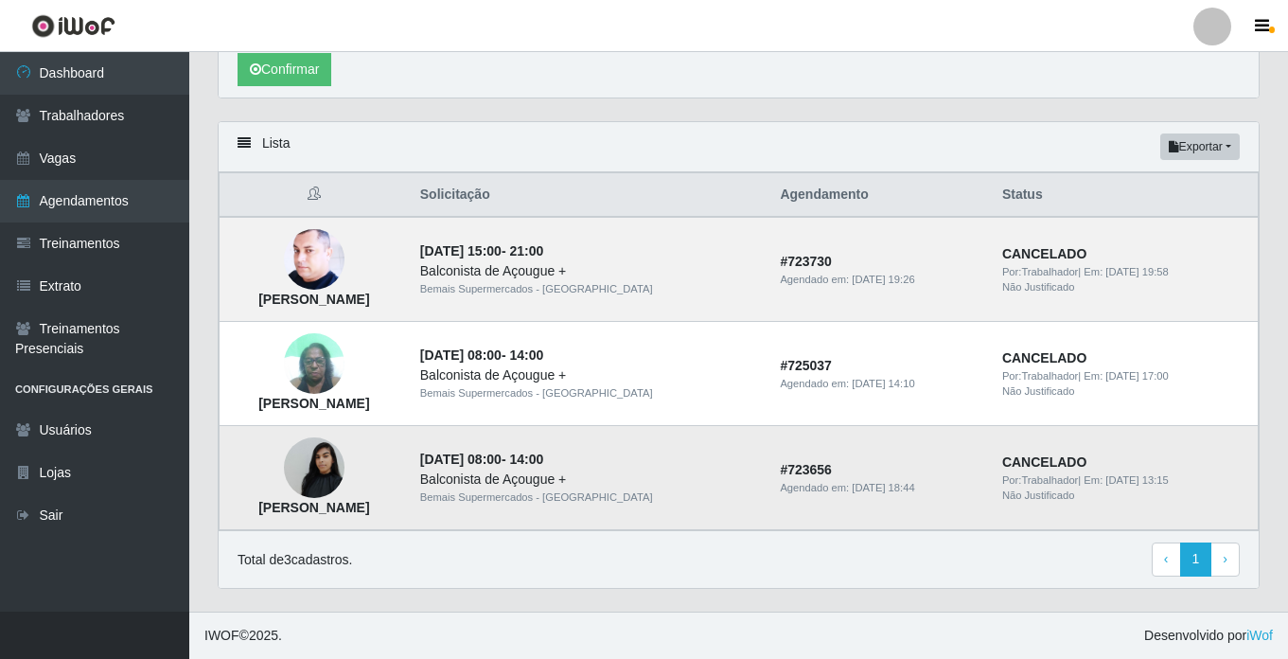
click at [343, 470] on img at bounding box center [314, 468] width 61 height 80
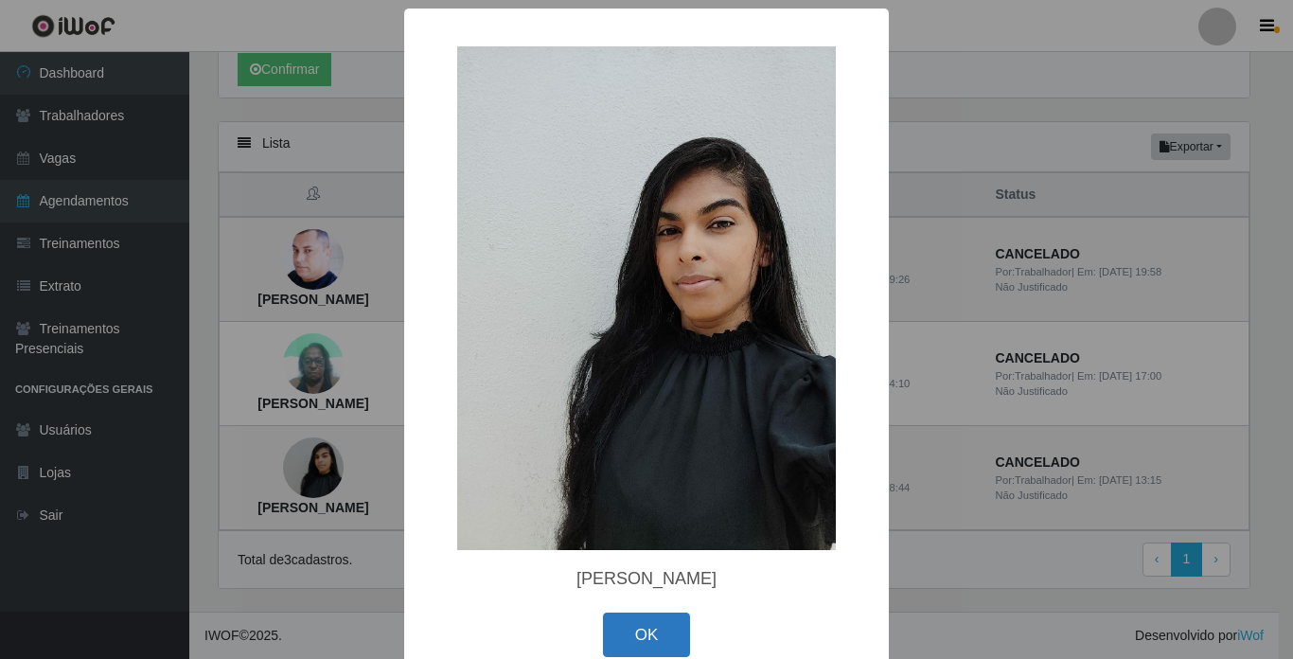
click at [641, 629] on button "OK" at bounding box center [647, 634] width 88 height 44
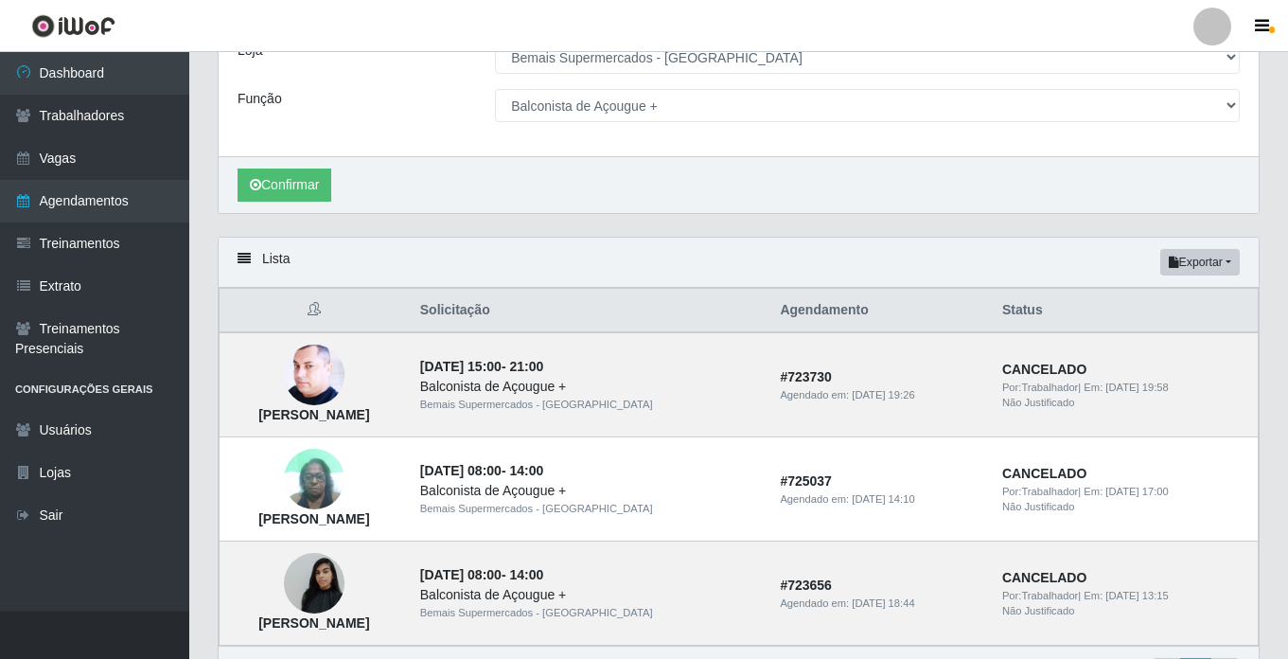
scroll to position [120, 0]
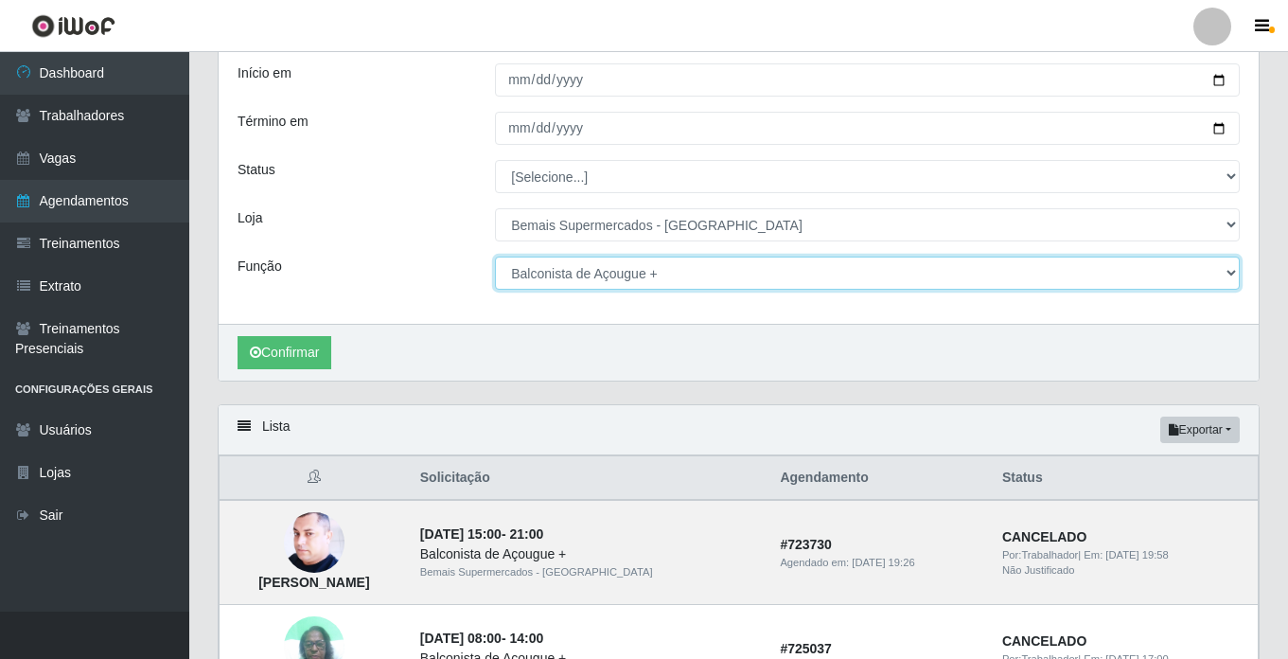
drag, startPoint x: 1231, startPoint y: 274, endPoint x: 1197, endPoint y: 256, distance: 38.5
click at [1231, 274] on select "[Selecione...] ASG ASG + ASG ++ Auxiliar de Estacionamento Auxiliar de Estacion…" at bounding box center [867, 272] width 745 height 33
click at [495, 257] on select "[Selecione...] ASG ASG + ASG ++ Auxiliar de Estacionamento Auxiliar de Estacion…" at bounding box center [867, 272] width 745 height 33
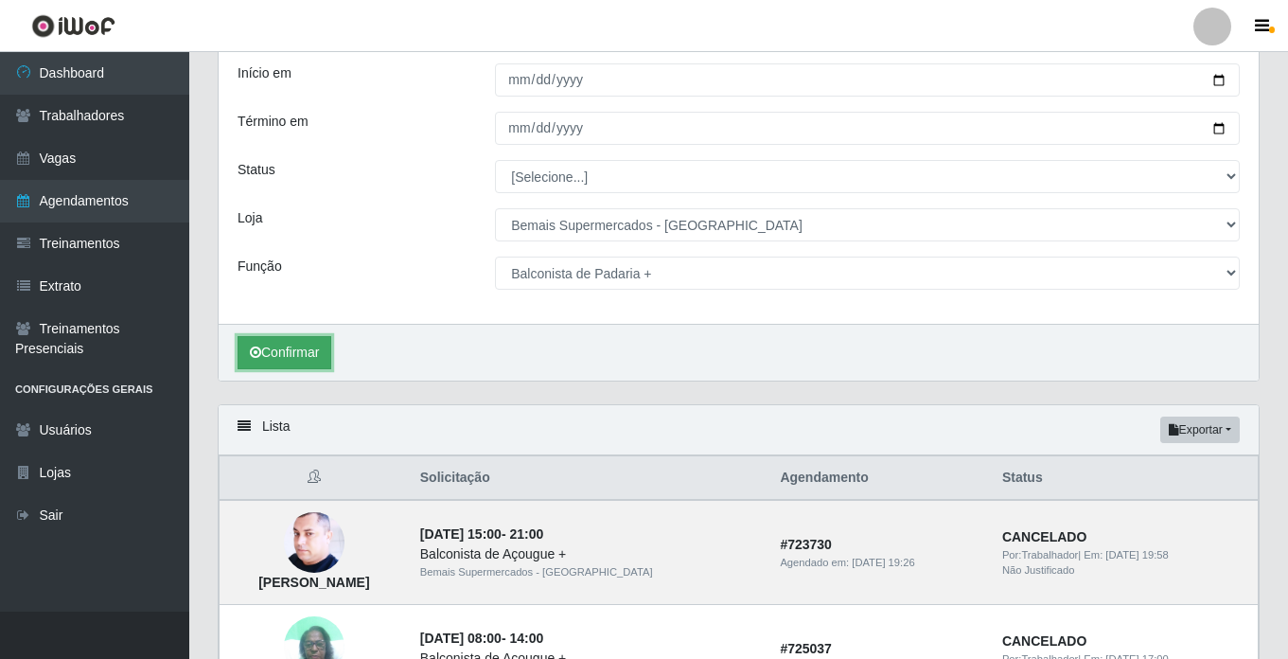
click at [269, 355] on button "Confirmar" at bounding box center [285, 352] width 94 height 33
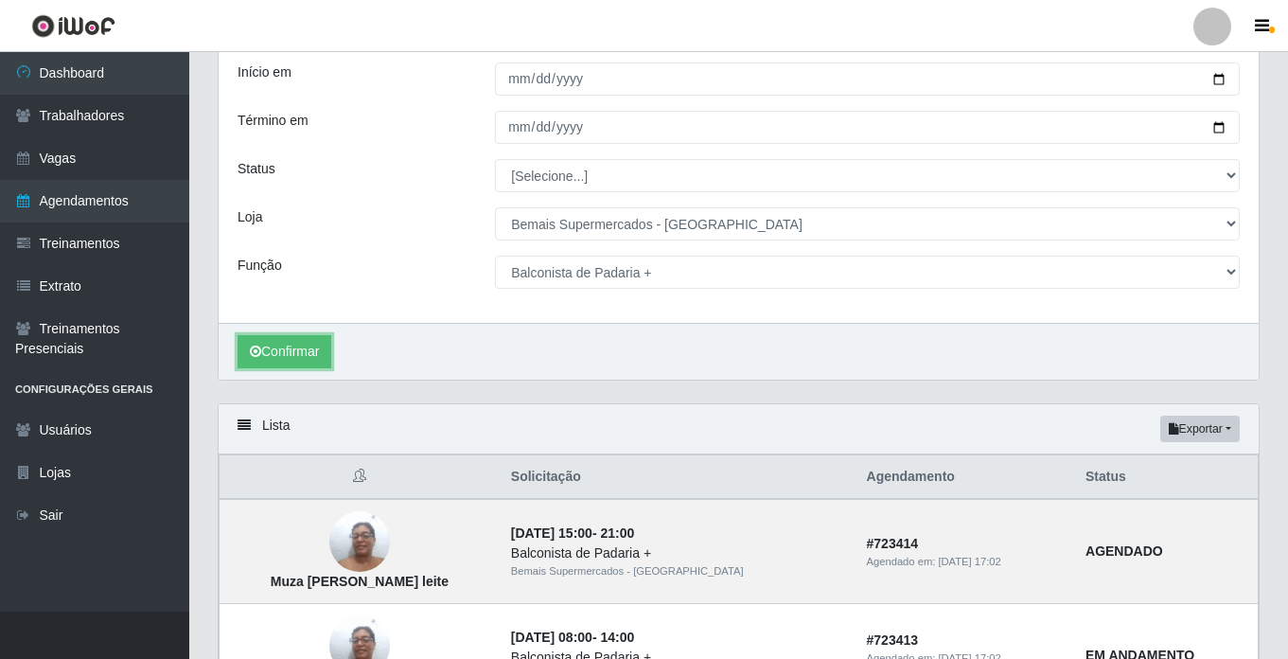
scroll to position [215, 0]
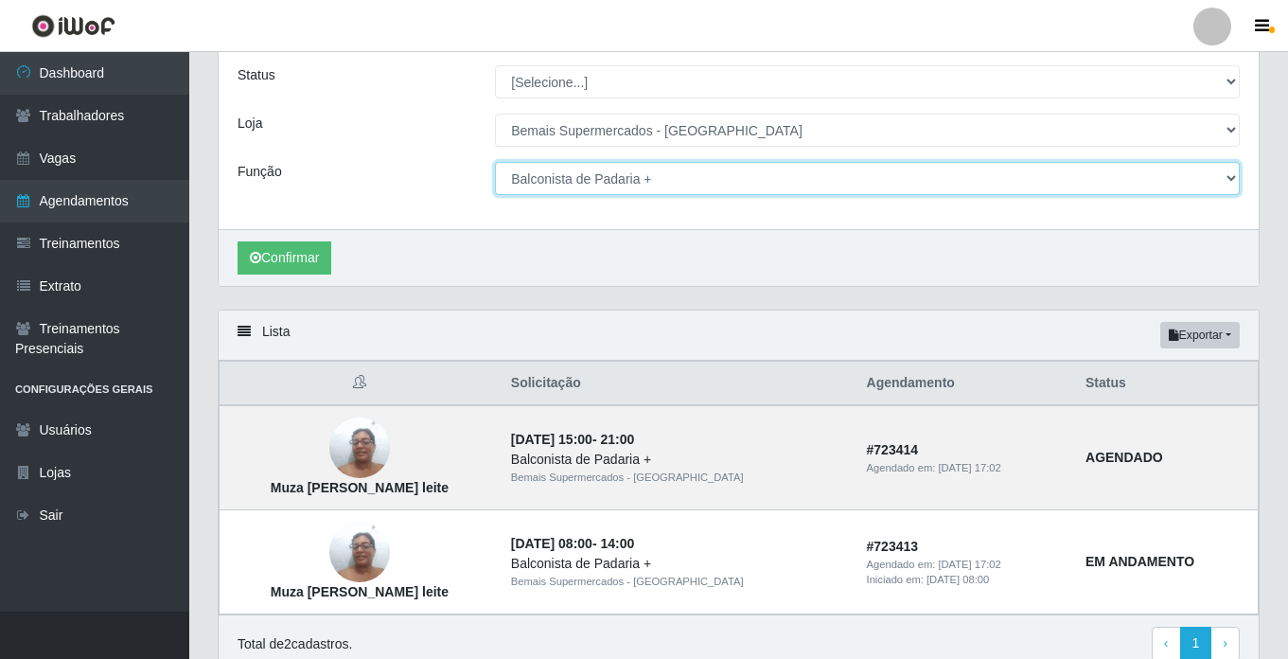
drag, startPoint x: 1235, startPoint y: 174, endPoint x: 1200, endPoint y: 177, distance: 35.1
click at [1235, 174] on select "[Selecione...] ASG ASG + ASG ++ Auxiliar de Estacionamento Auxiliar de Estacion…" at bounding box center [867, 178] width 745 height 33
select select "120"
click at [495, 163] on select "[Selecione...] ASG ASG + ASG ++ Auxiliar de Estacionamento Auxiliar de Estacion…" at bounding box center [867, 178] width 745 height 33
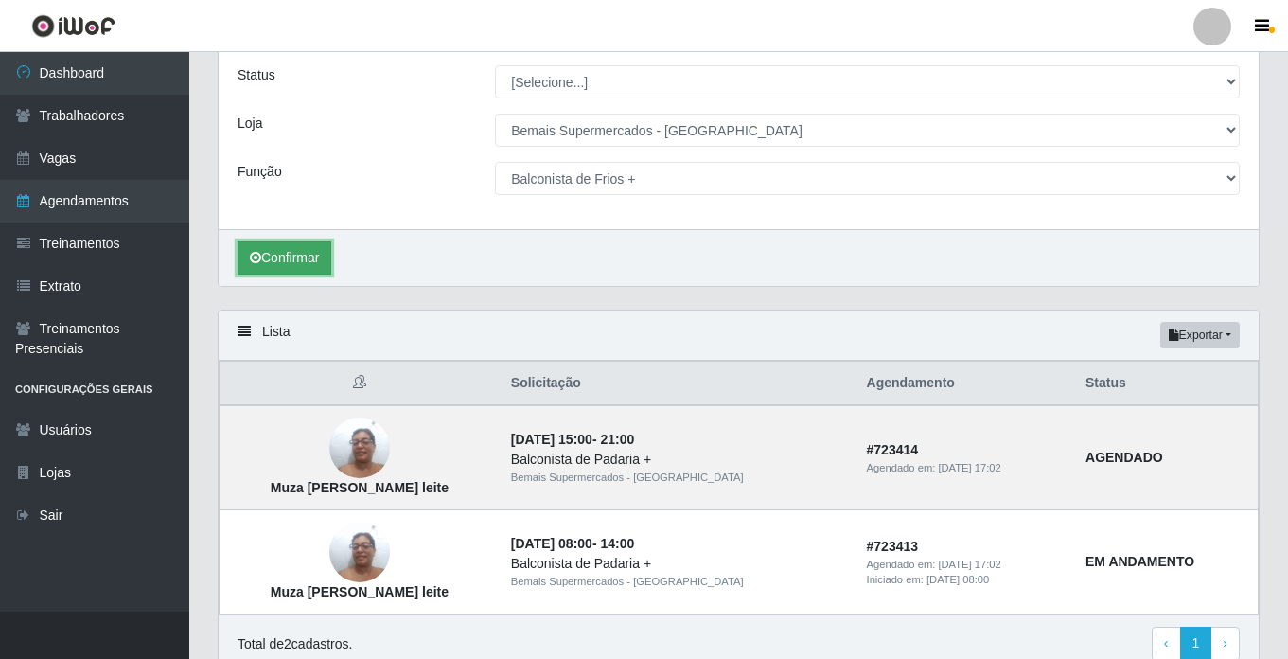
click at [275, 250] on button "Confirmar" at bounding box center [285, 257] width 94 height 33
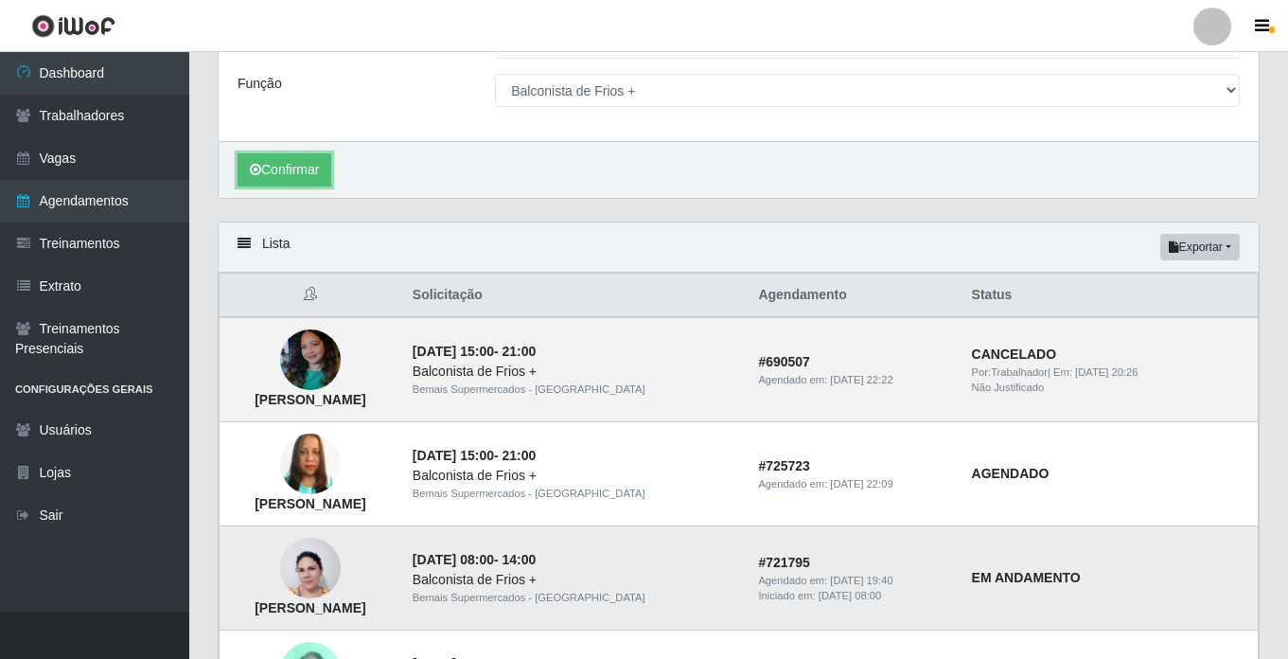
scroll to position [404, 0]
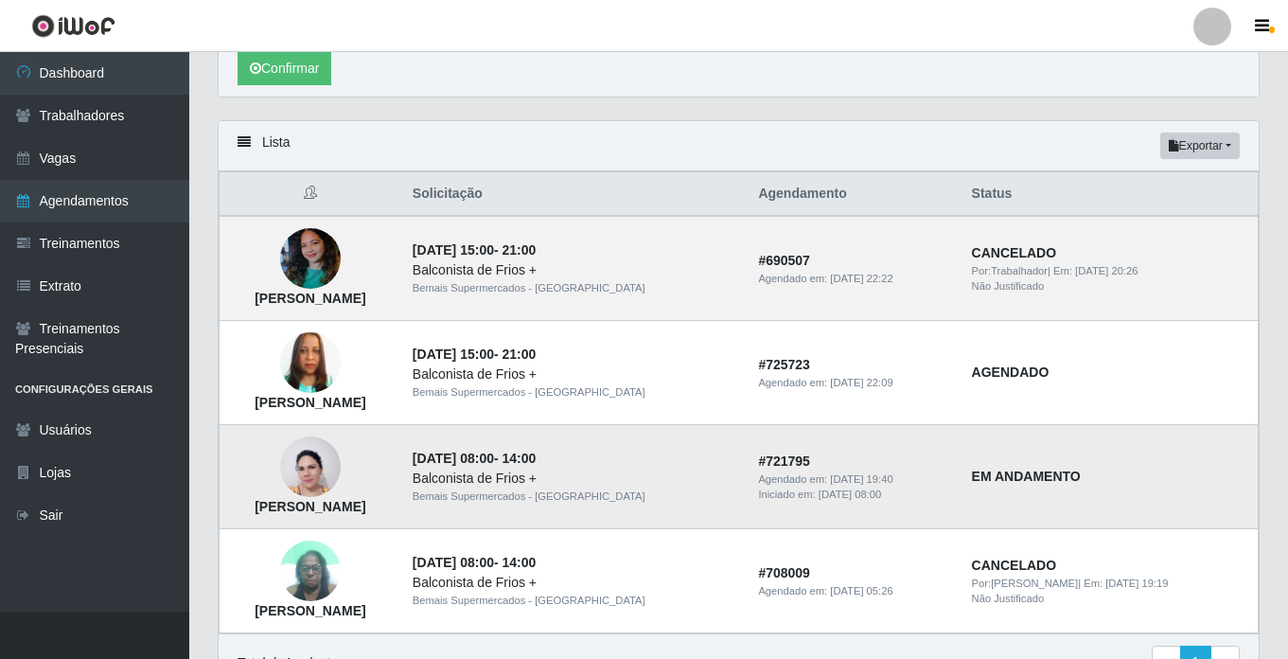
click at [335, 472] on img at bounding box center [310, 467] width 61 height 81
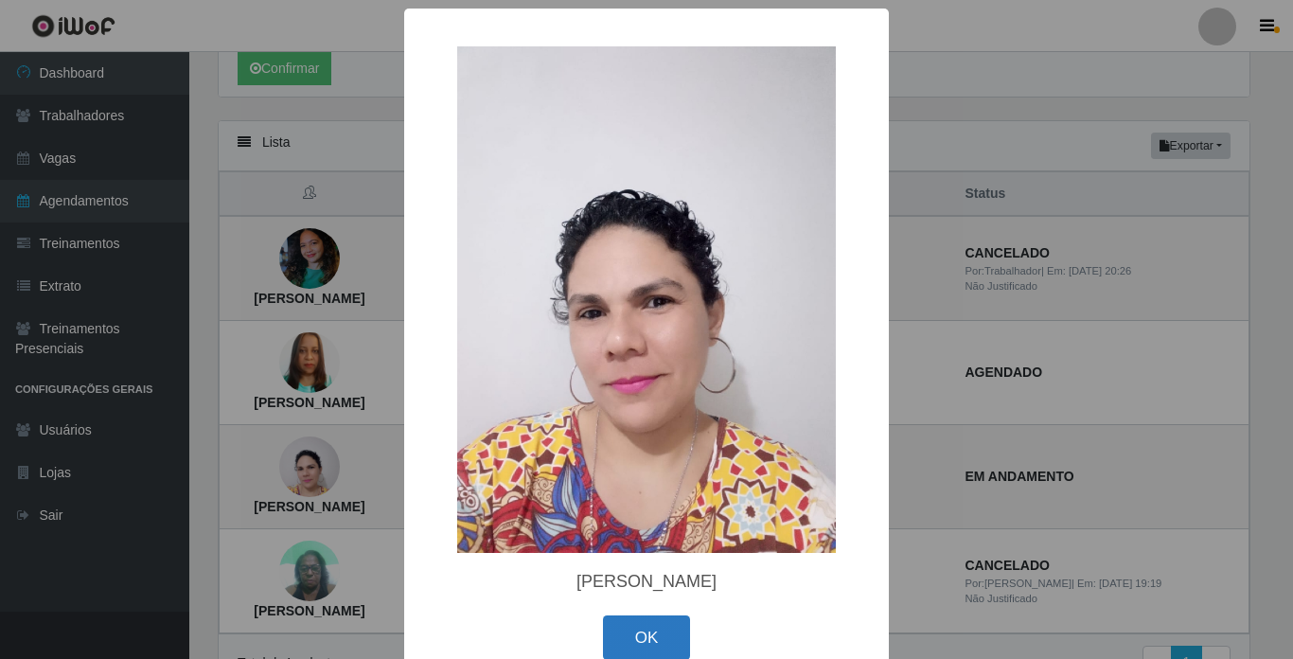
click at [646, 627] on button "OK" at bounding box center [647, 637] width 88 height 44
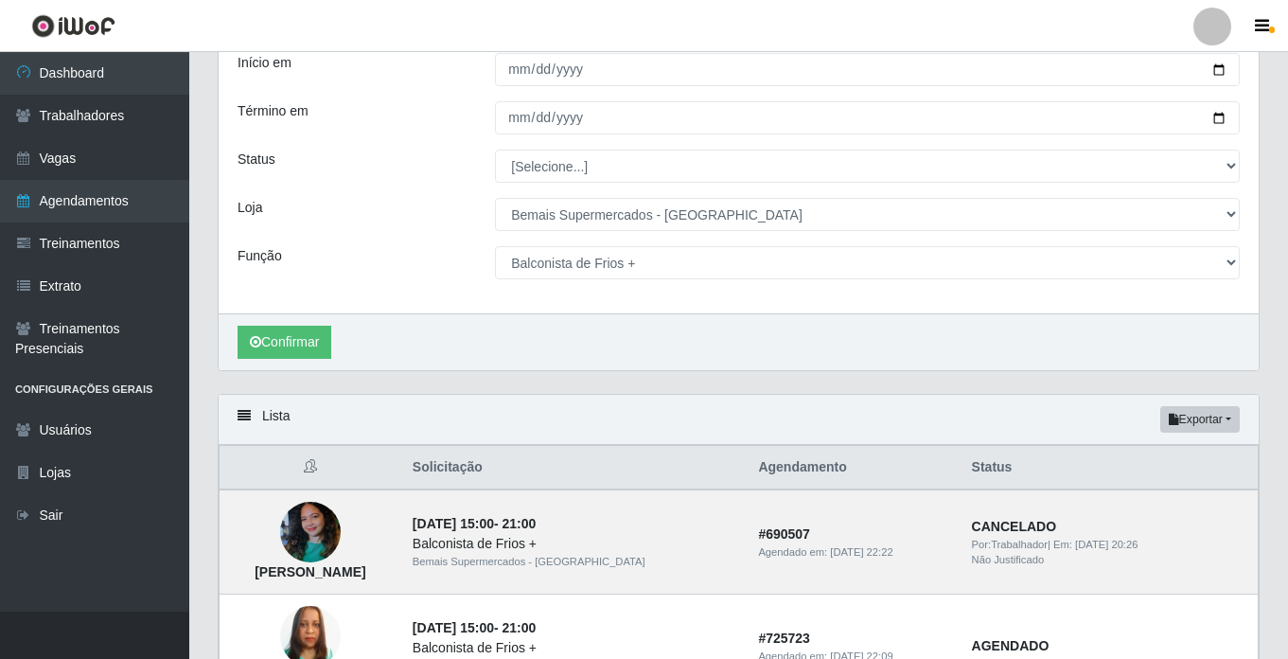
scroll to position [35, 0]
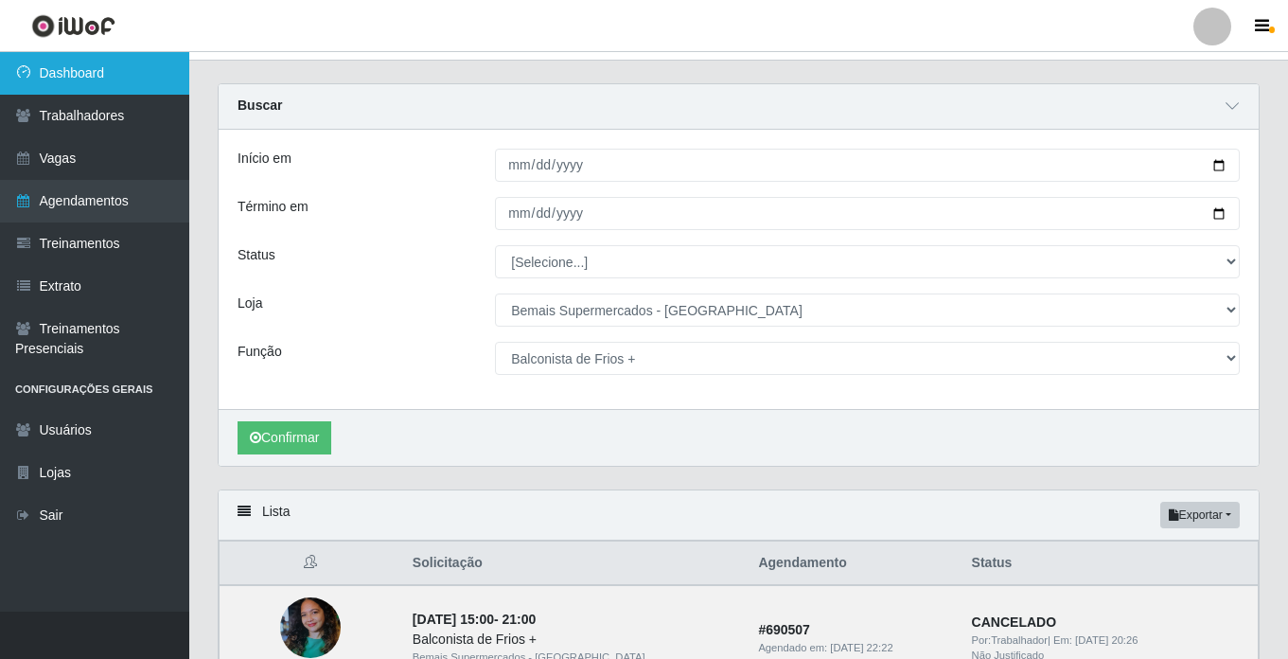
click at [106, 64] on link "Dashboard" at bounding box center [94, 73] width 189 height 43
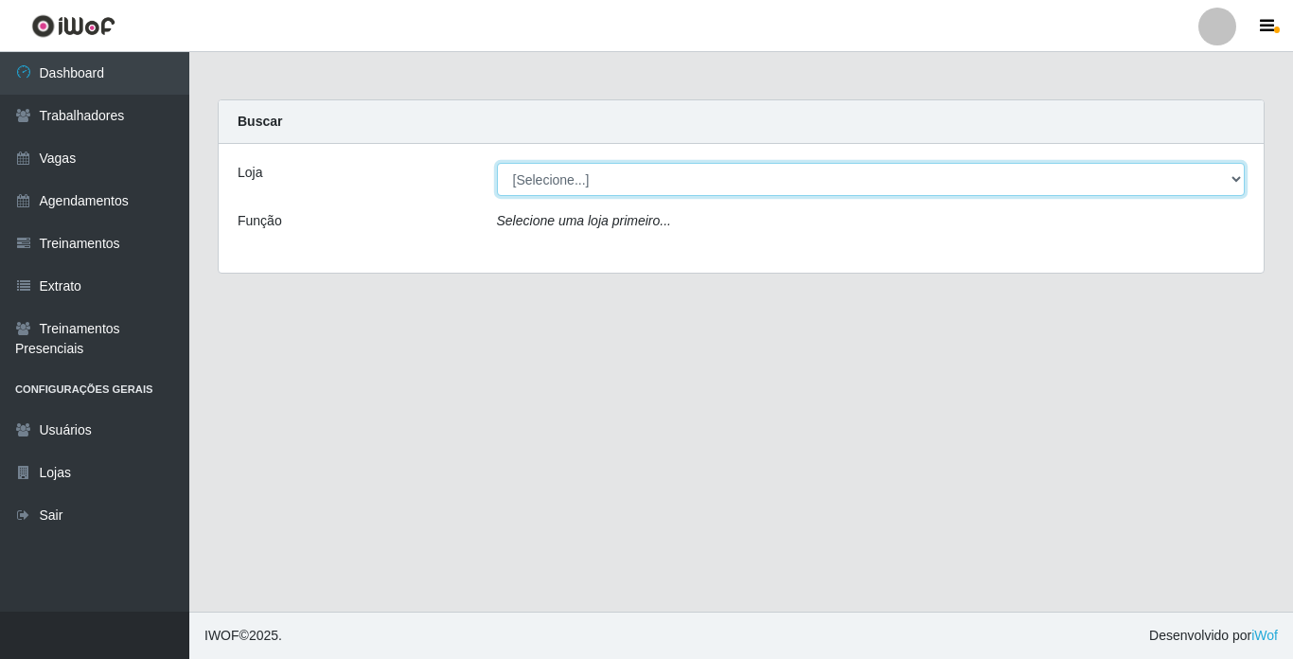
click at [1227, 177] on select "[Selecione...] Bemais Supermercados - [GEOGRAPHIC_DATA]" at bounding box center [871, 179] width 748 height 33
select select "250"
click at [497, 163] on select "[Selecione...] Bemais Supermercados - [GEOGRAPHIC_DATA]" at bounding box center [871, 179] width 748 height 33
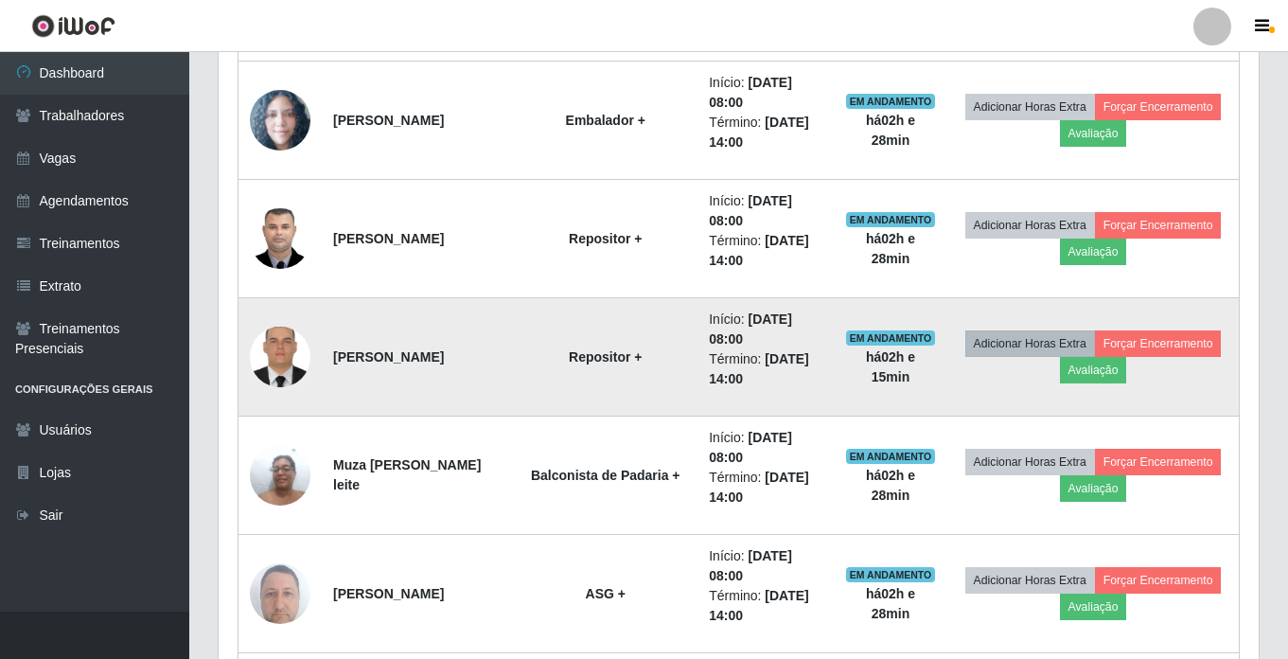
scroll to position [1135, 0]
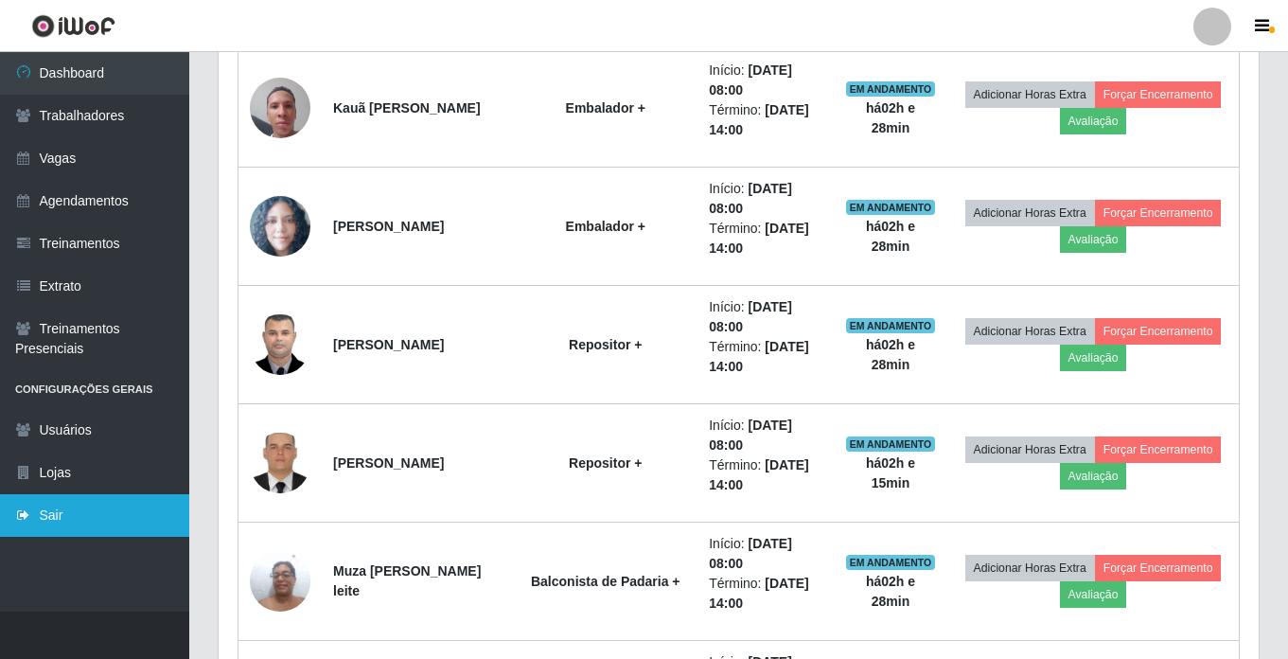
click at [108, 519] on link "Sair" at bounding box center [94, 515] width 189 height 43
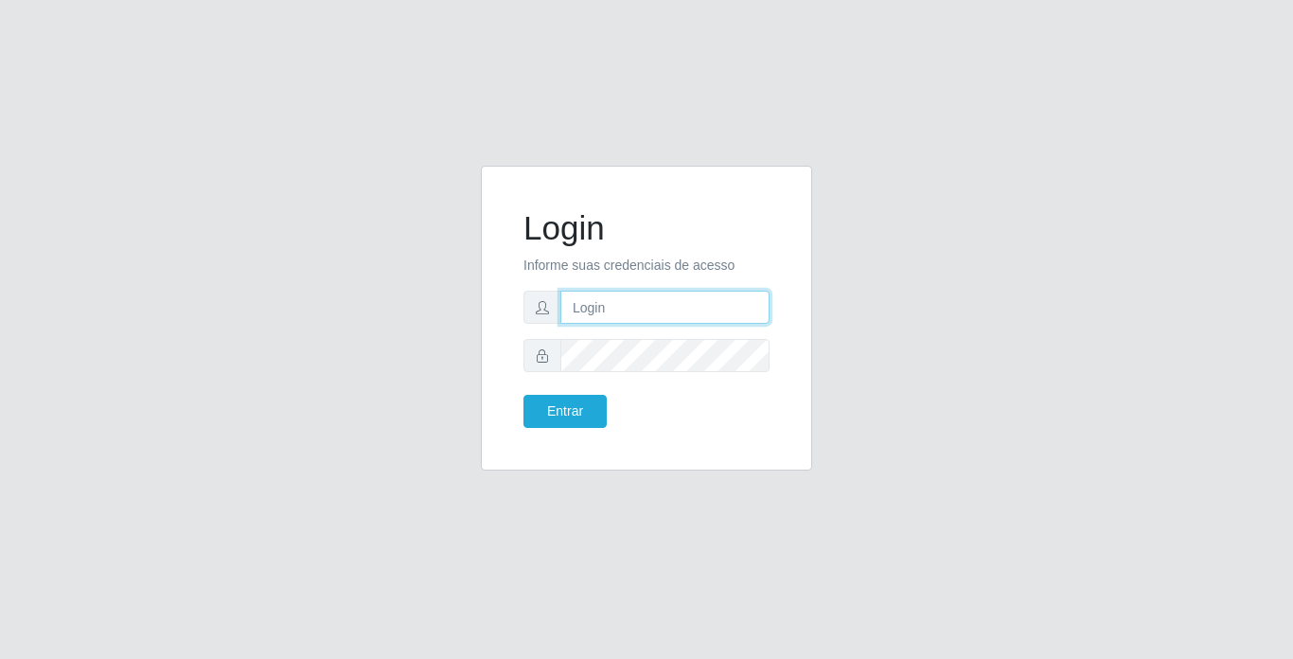
click at [722, 312] on input "text" at bounding box center [664, 306] width 209 height 33
type input "moises@bemais"
click at [523, 395] on button "Entrar" at bounding box center [564, 411] width 83 height 33
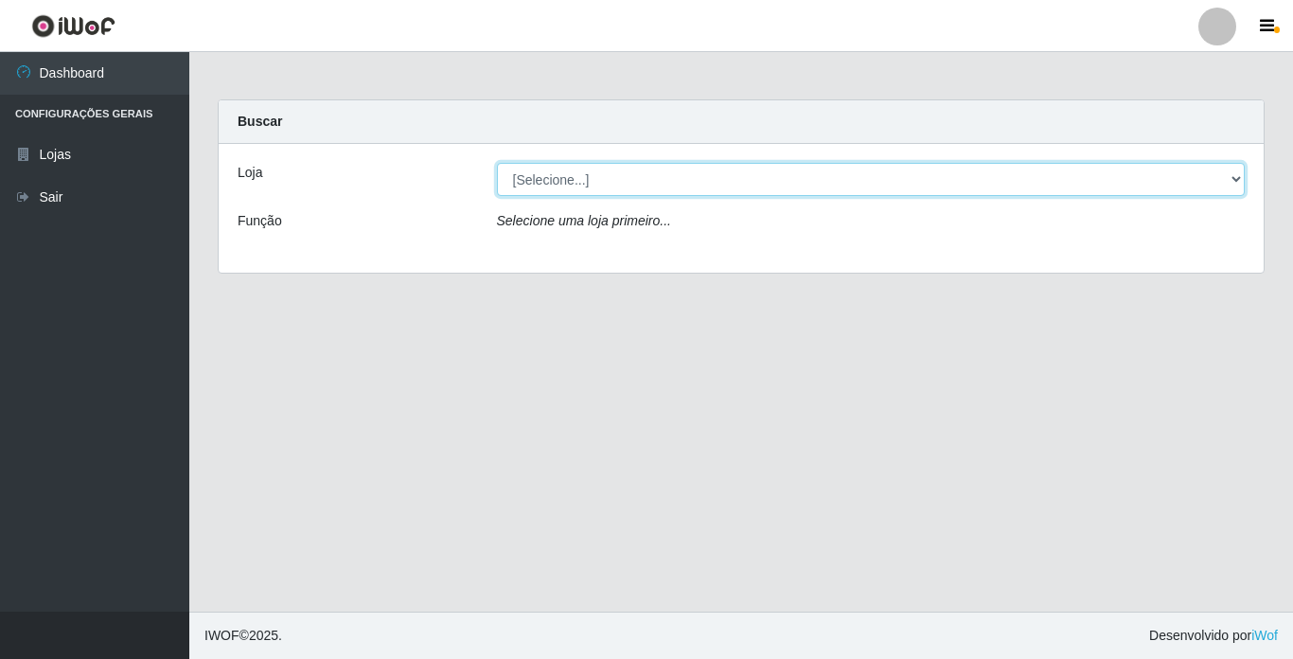
click at [825, 181] on select "[Selecione...] Bemais Supermercados - [GEOGRAPHIC_DATA]" at bounding box center [871, 179] width 748 height 33
select select "250"
click at [497, 163] on select "[Selecione...] Bemais Supermercados - [GEOGRAPHIC_DATA]" at bounding box center [871, 179] width 748 height 33
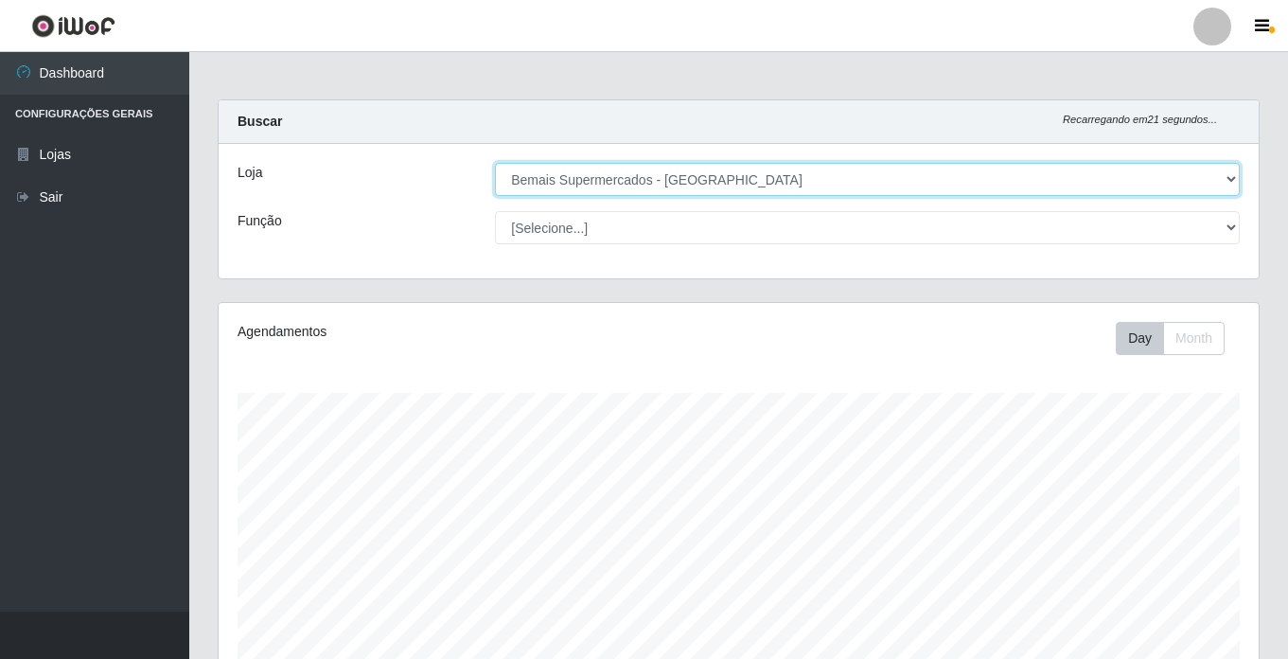
scroll to position [261, 0]
